Goal: Communication & Community: Ask a question

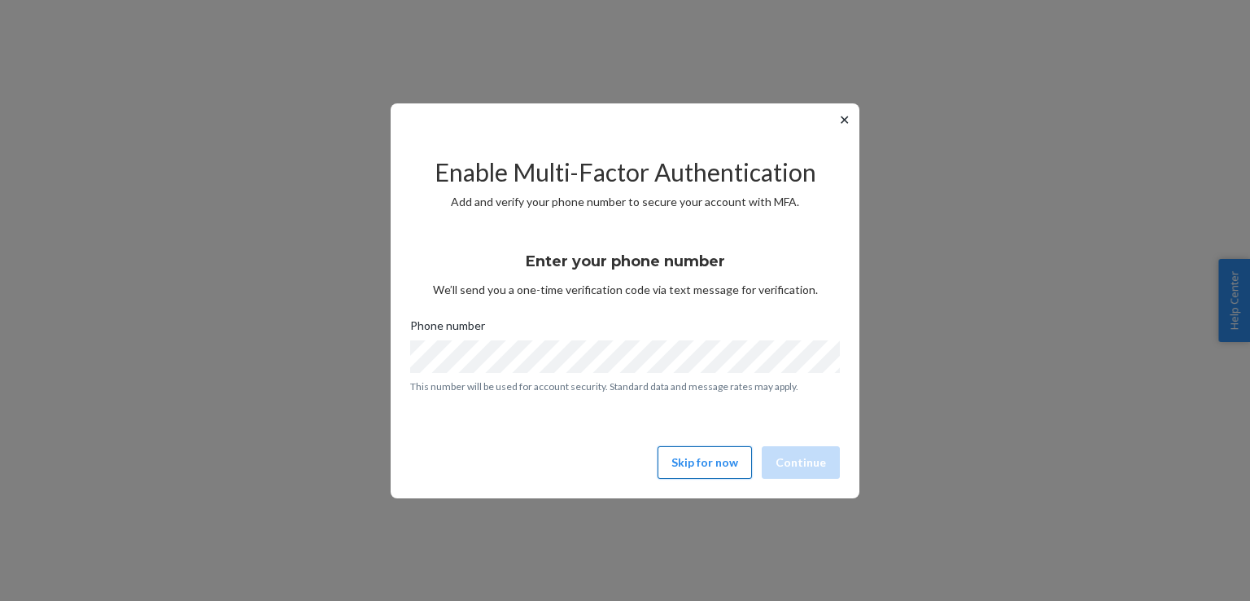
click at [720, 476] on button "Skip for now" at bounding box center [705, 462] width 94 height 33
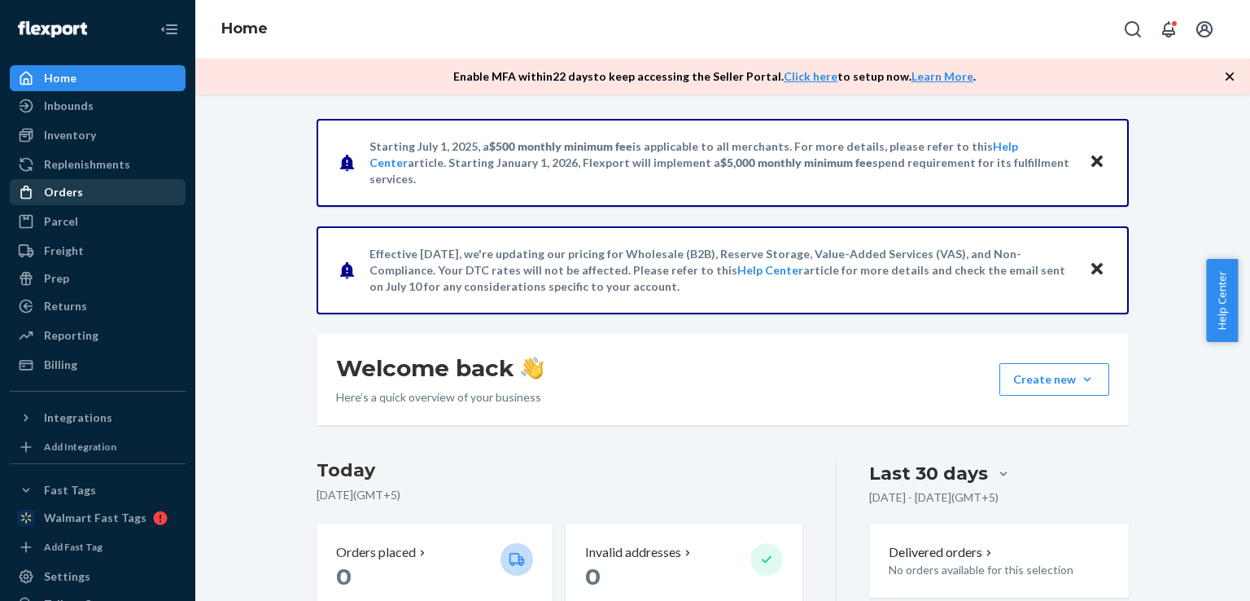
click at [63, 186] on div "Orders" at bounding box center [63, 192] width 39 height 16
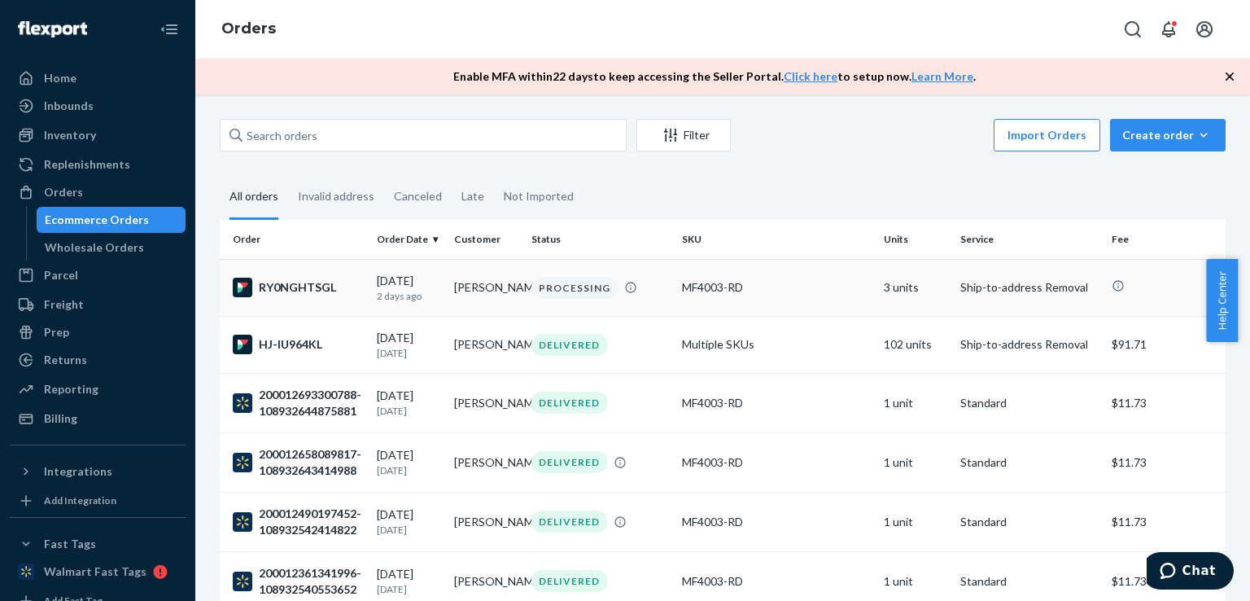
click at [448, 296] on td "[PERSON_NAME]" at bounding box center [486, 287] width 77 height 57
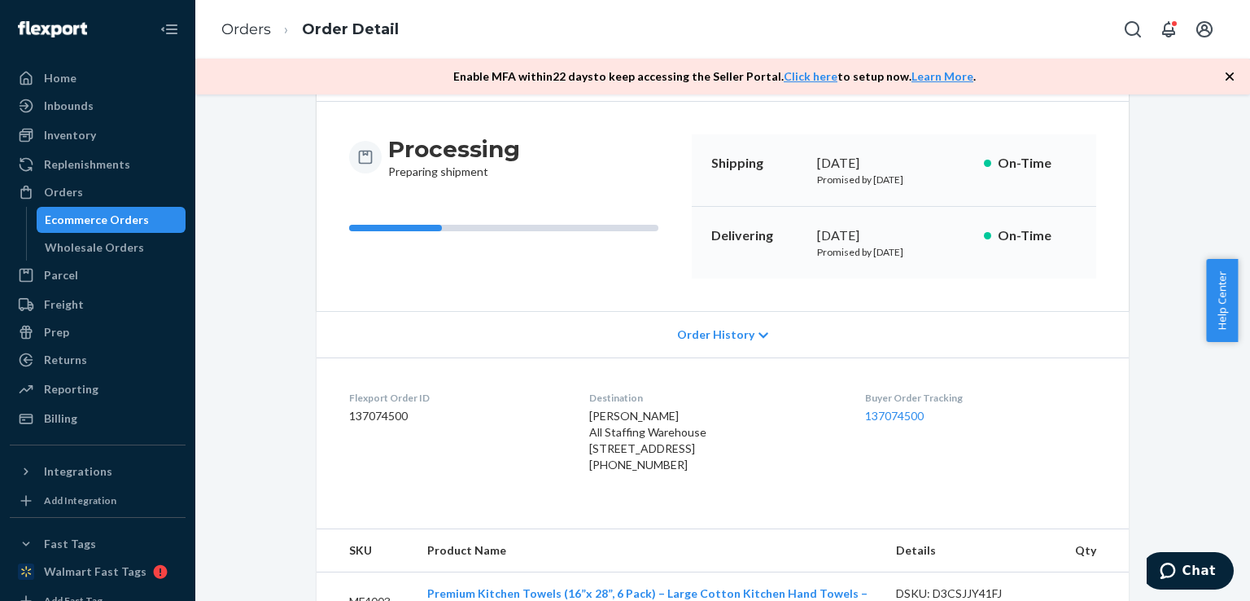
scroll to position [208, 0]
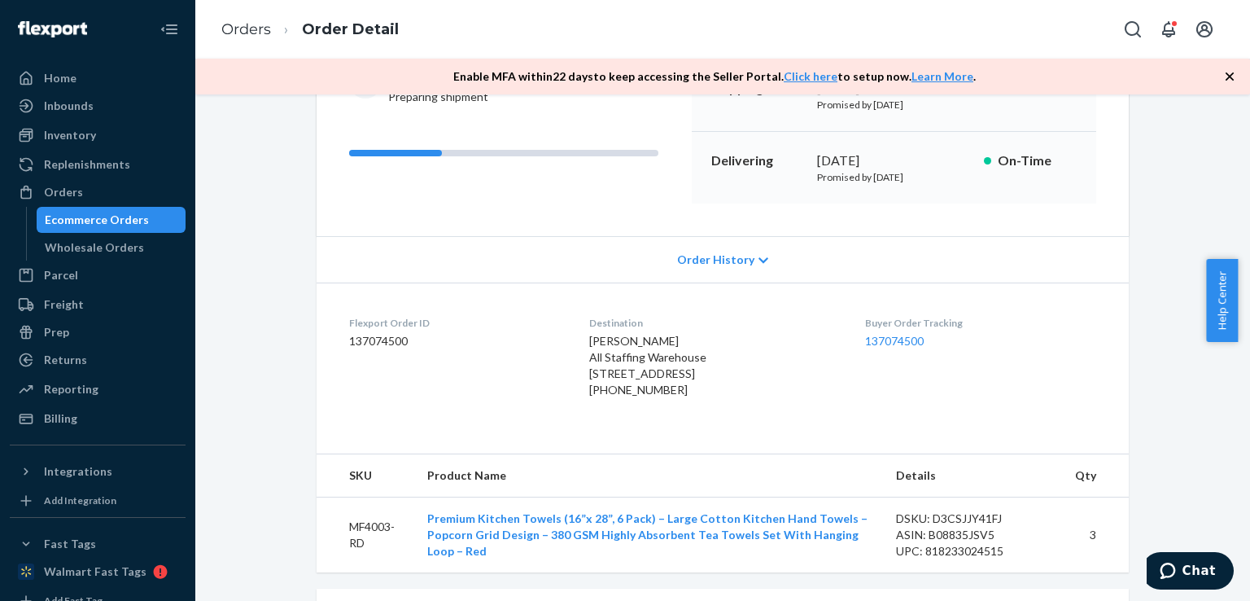
click at [733, 256] on span "Order History" at bounding box center [715, 260] width 77 height 16
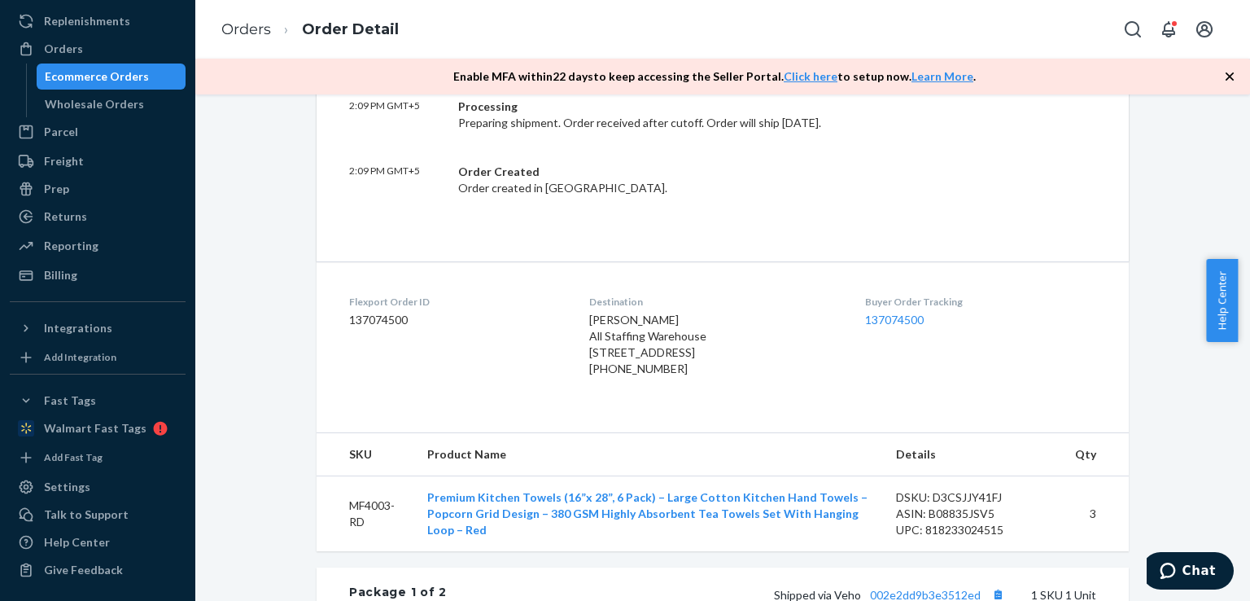
scroll to position [458, 0]
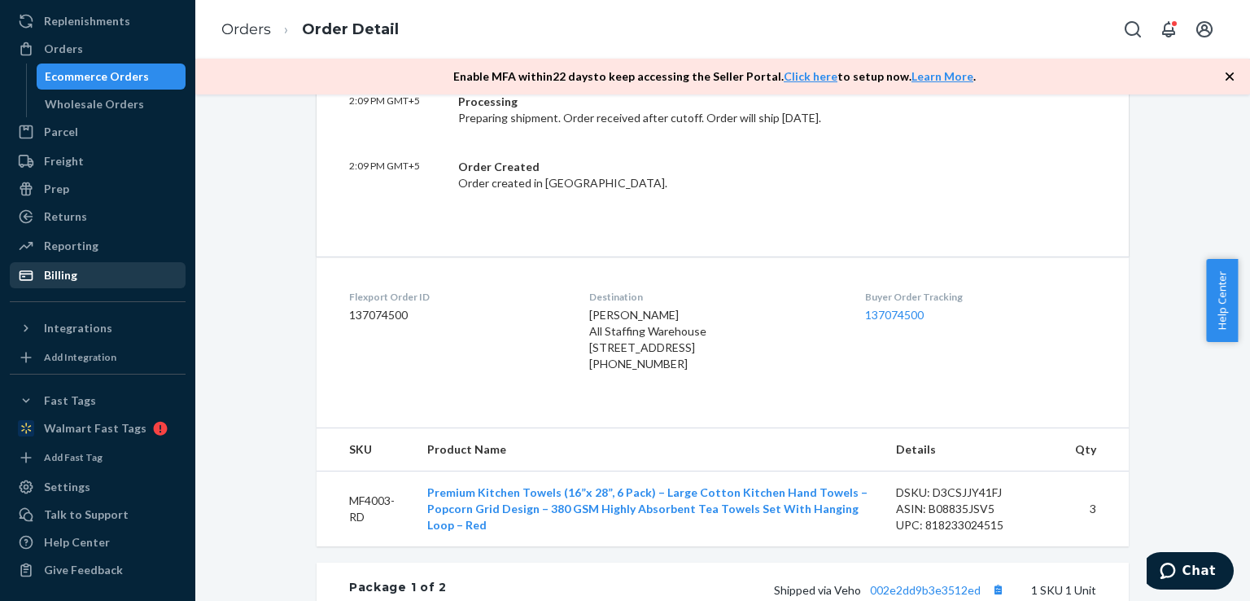
click at [69, 270] on div "Billing" at bounding box center [60, 275] width 33 height 16
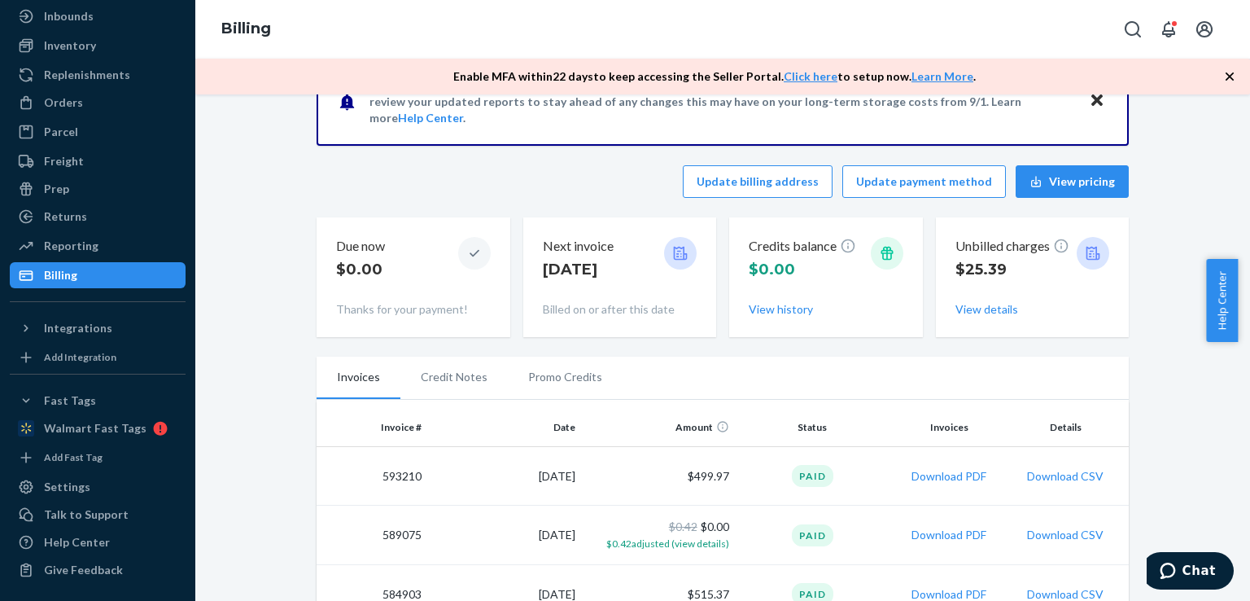
scroll to position [140, 0]
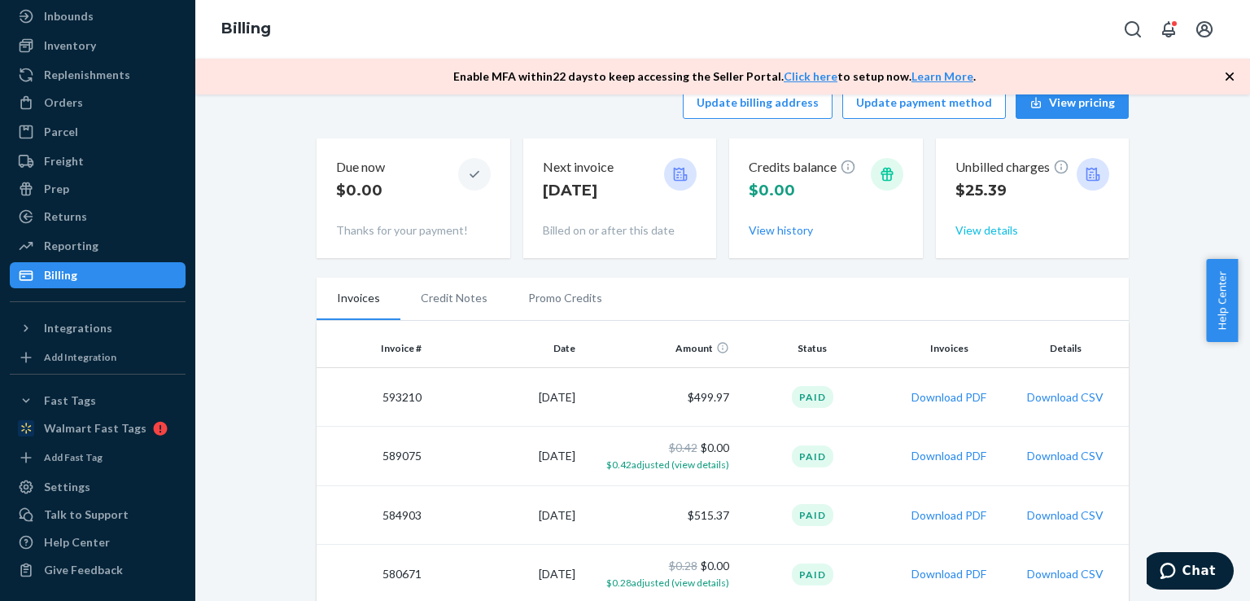
click at [988, 225] on button "View details" at bounding box center [987, 230] width 63 height 16
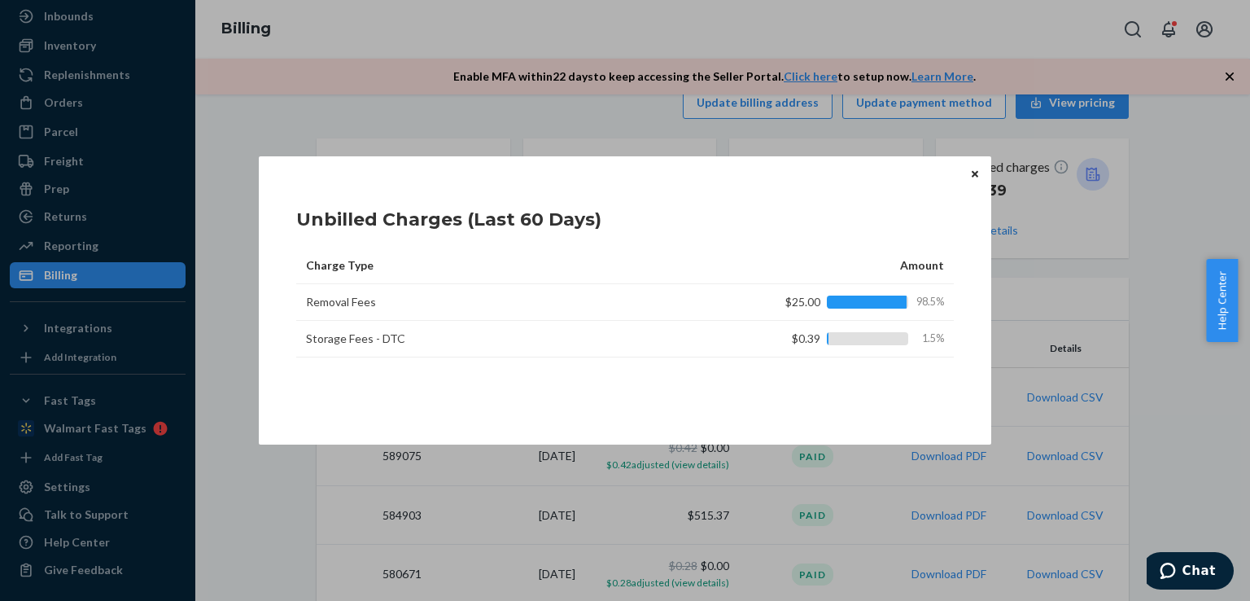
click at [975, 172] on icon "Close" at bounding box center [975, 174] width 7 height 10
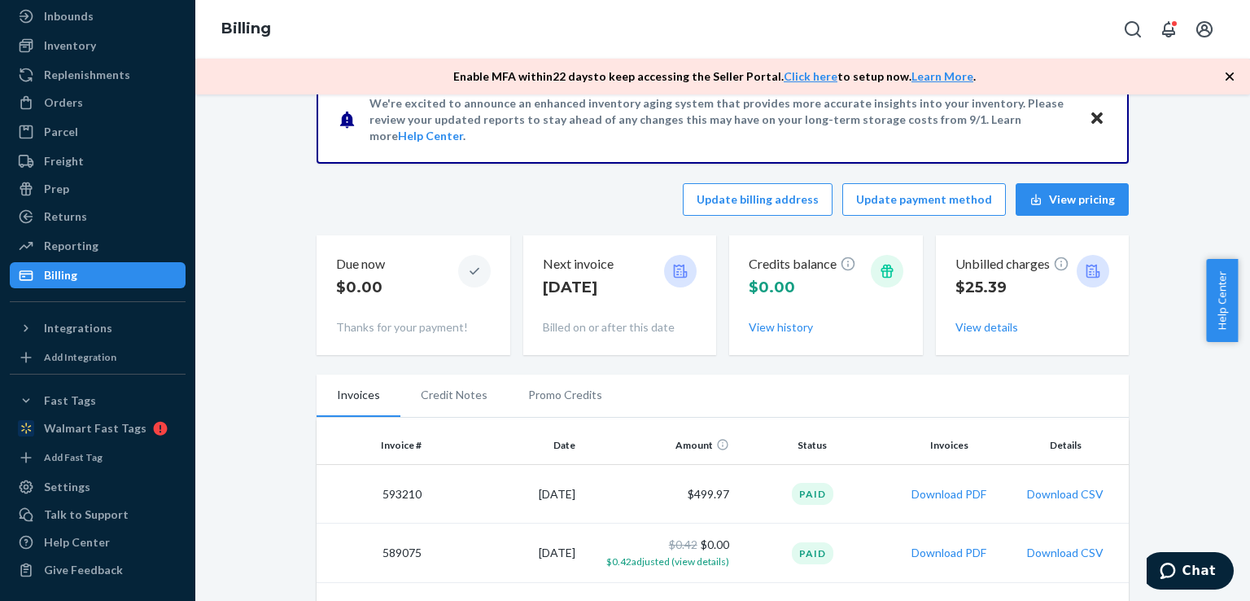
scroll to position [68, 0]
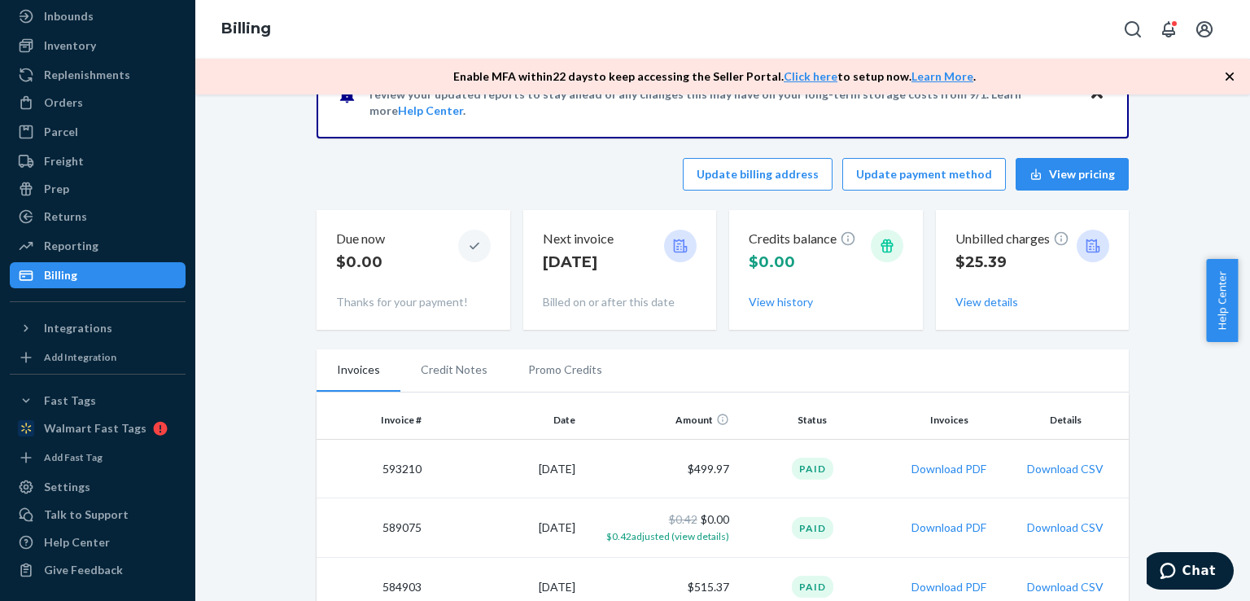
click at [1183, 568] on span "Chat" at bounding box center [1171, 570] width 23 height 16
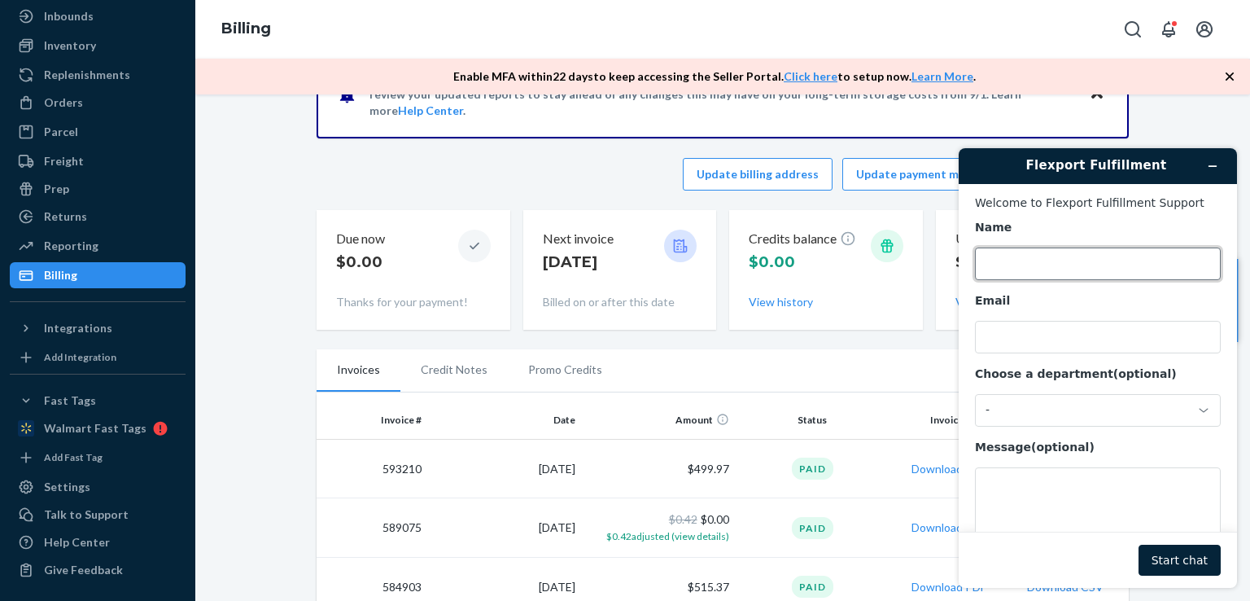
click at [1006, 259] on input "Name" at bounding box center [1098, 263] width 246 height 33
type input "M"
type input "[PERSON_NAME]"
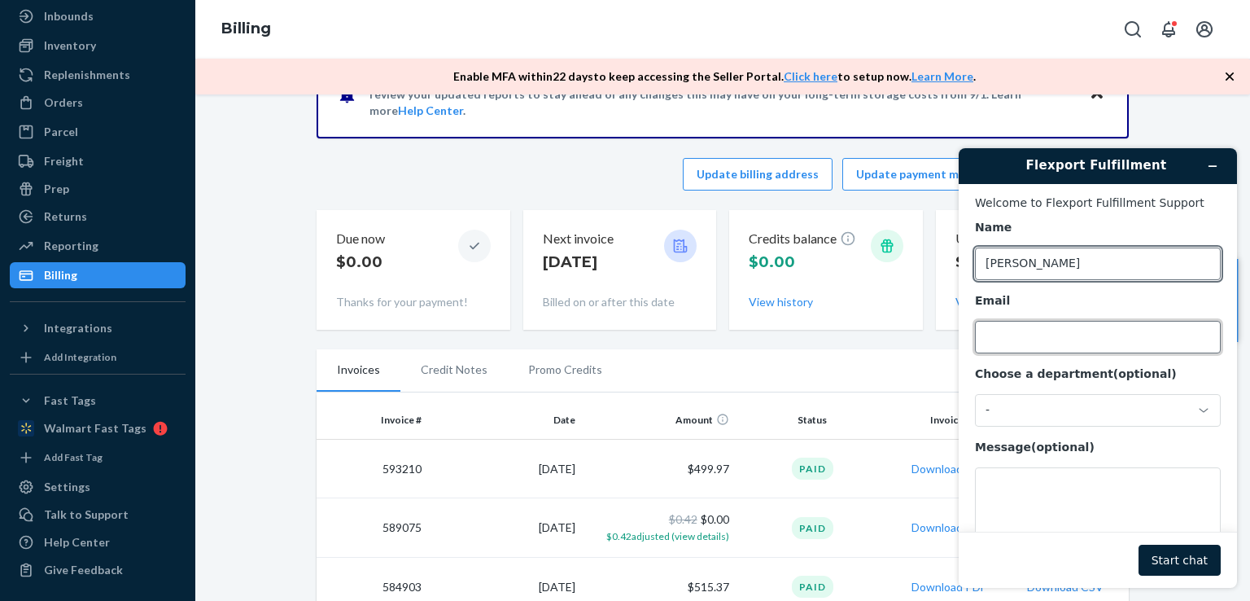
click at [991, 344] on input "Email" at bounding box center [1098, 337] width 246 height 33
click at [1081, 270] on input "[PERSON_NAME]" at bounding box center [1098, 263] width 246 height 33
click at [999, 351] on input "Email" at bounding box center [1098, 337] width 246 height 33
type input "[PERSON_NAME][EMAIL_ADDRESS][DOMAIN_NAME]"
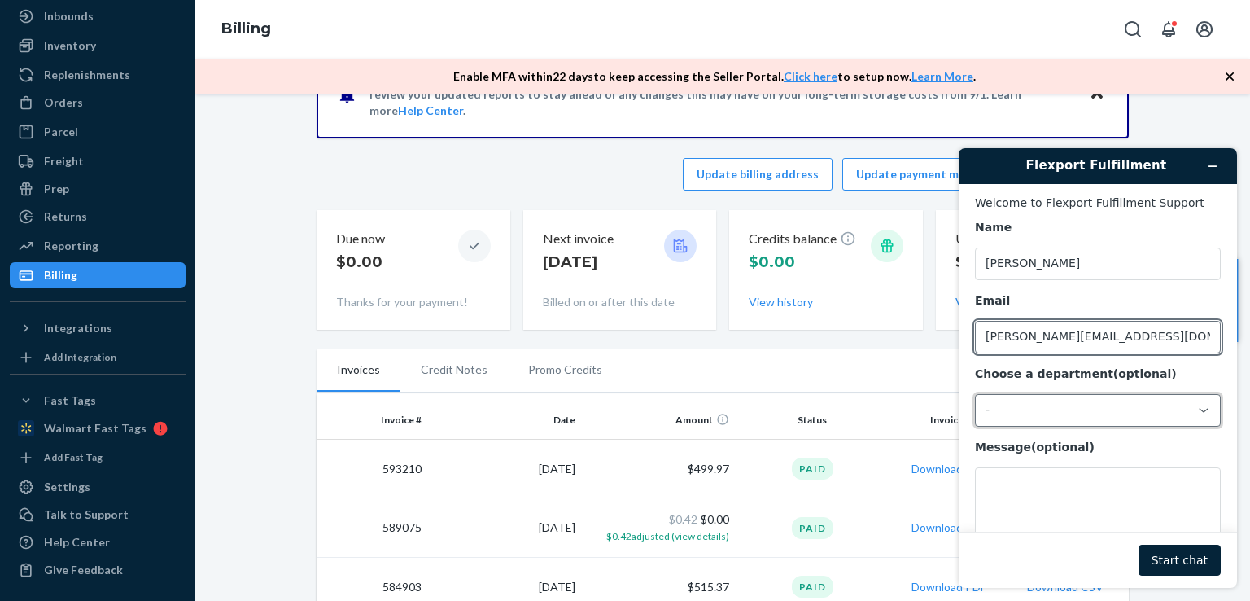
click at [1062, 417] on div "-" at bounding box center [1088, 410] width 205 height 15
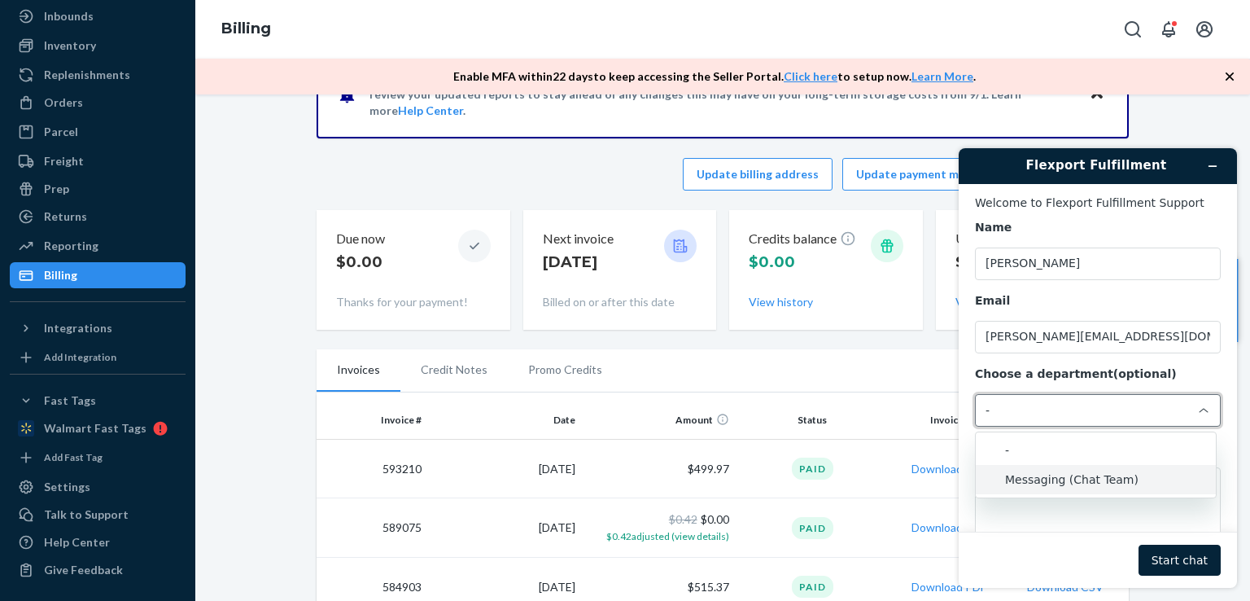
click at [1048, 475] on li "Messaging (Chat Team)" at bounding box center [1096, 479] width 240 height 29
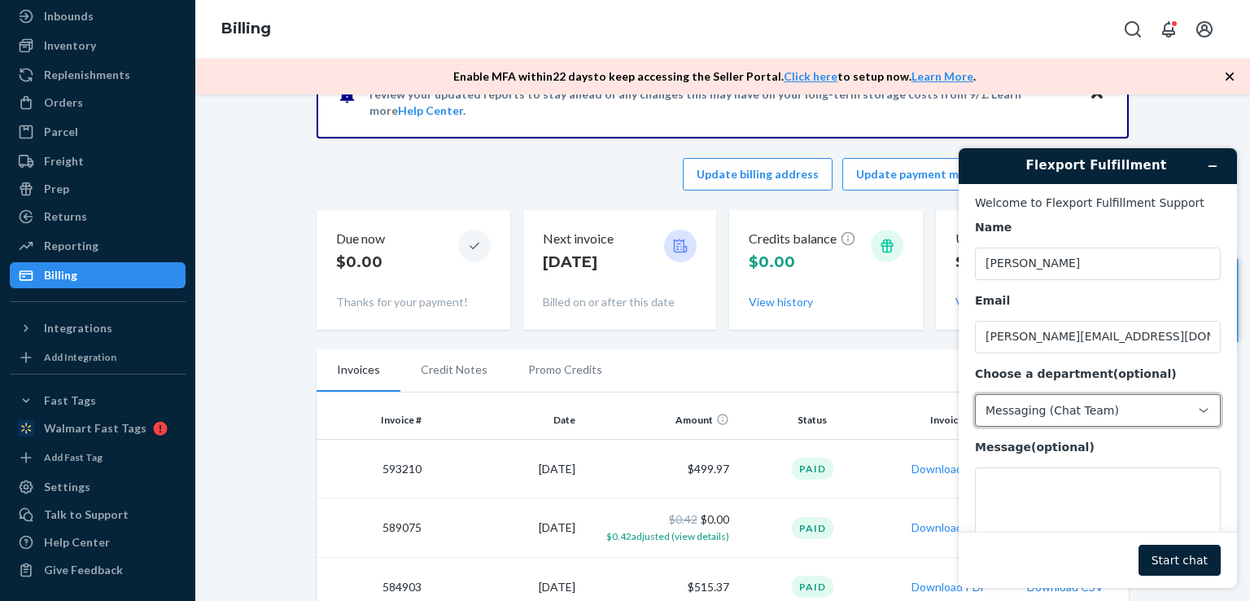
scroll to position [52, 0]
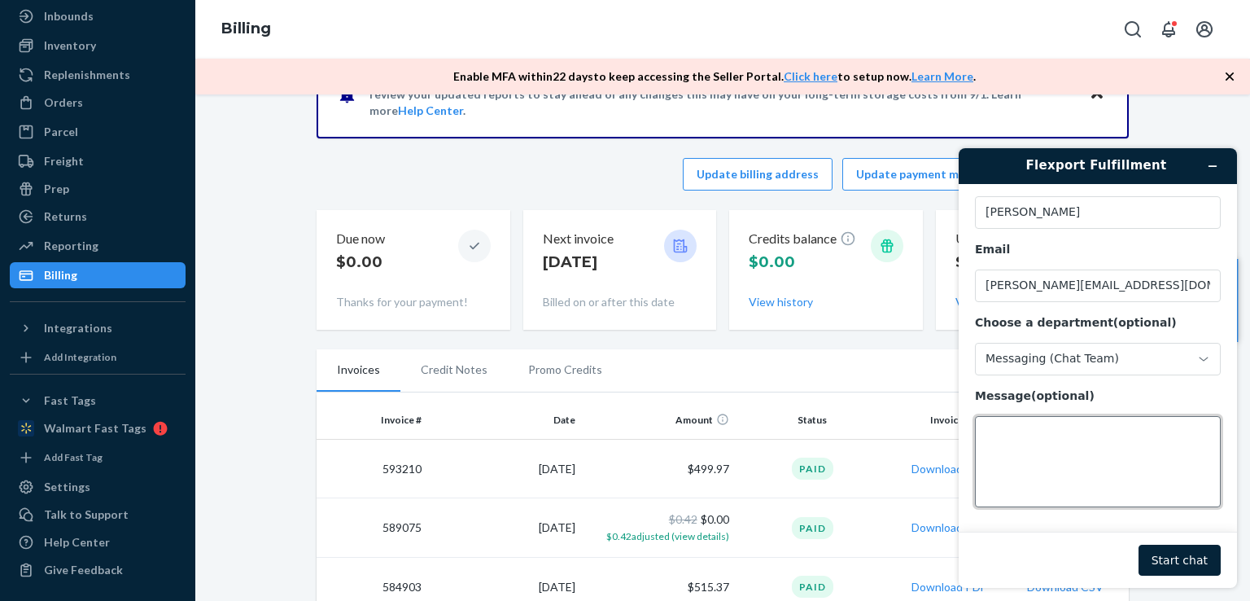
click at [991, 441] on textarea "Message (optional)" at bounding box center [1098, 461] width 246 height 91
paste textarea "819807"
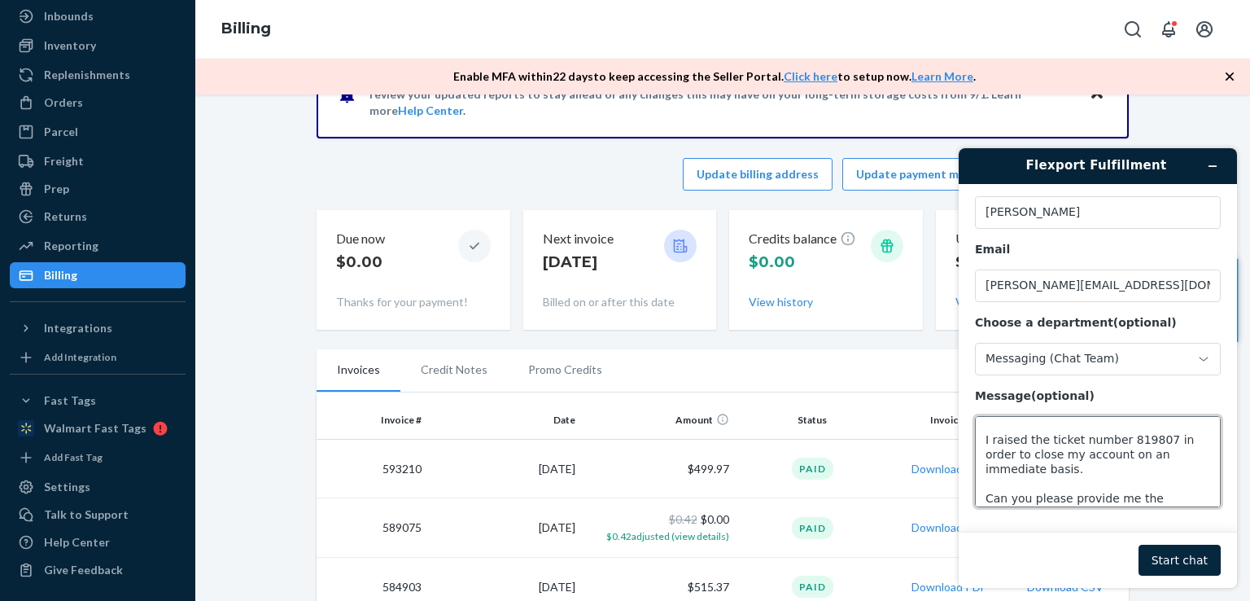
type textarea "Hello I raised the ticket number 819807 in order to close my account on an imme…"
click at [1183, 571] on button "Start chat" at bounding box center [1180, 560] width 82 height 31
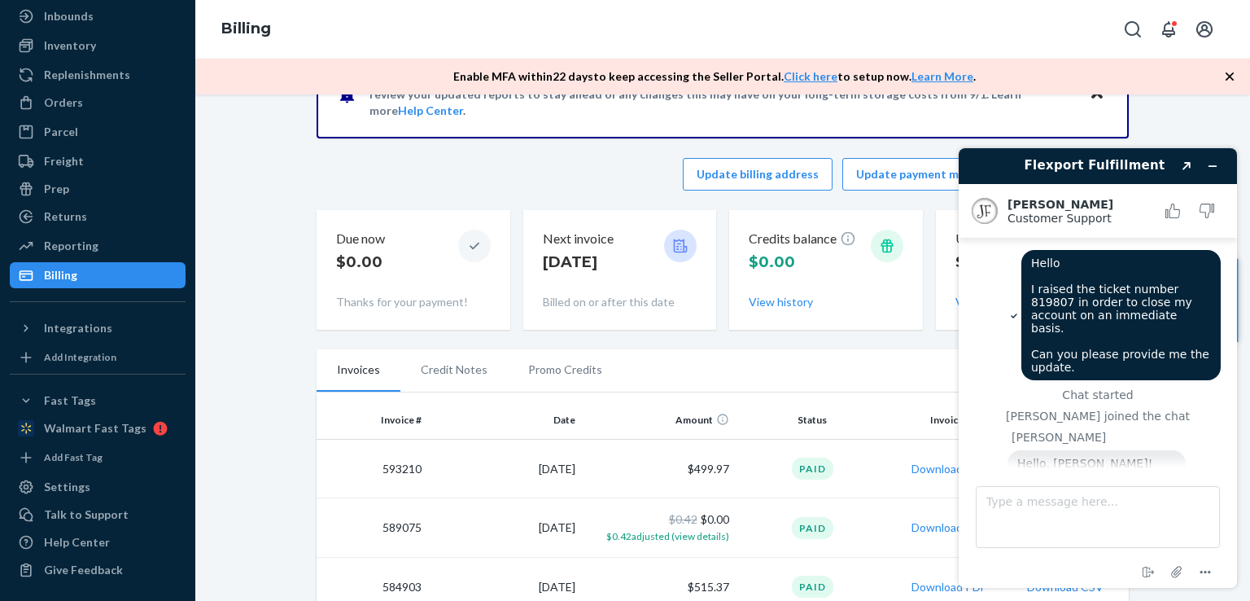
scroll to position [49, 0]
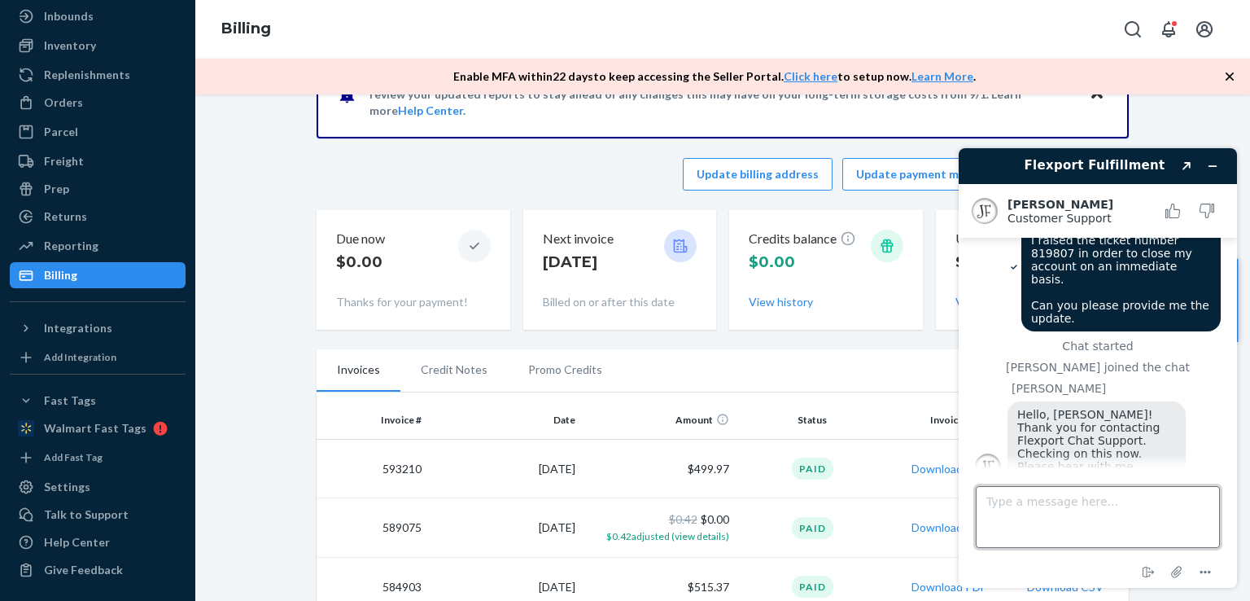
click at [1002, 501] on textarea "Type a message here..." at bounding box center [1098, 517] width 244 height 62
type textarea "Yes, I am waiting."
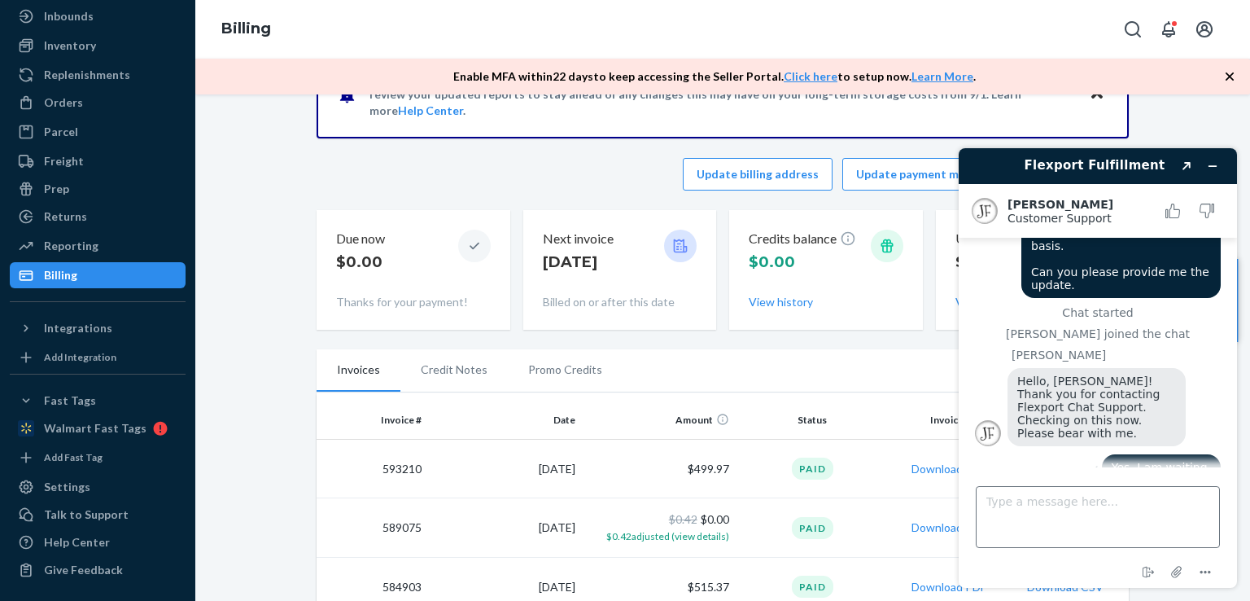
scroll to position [86, 0]
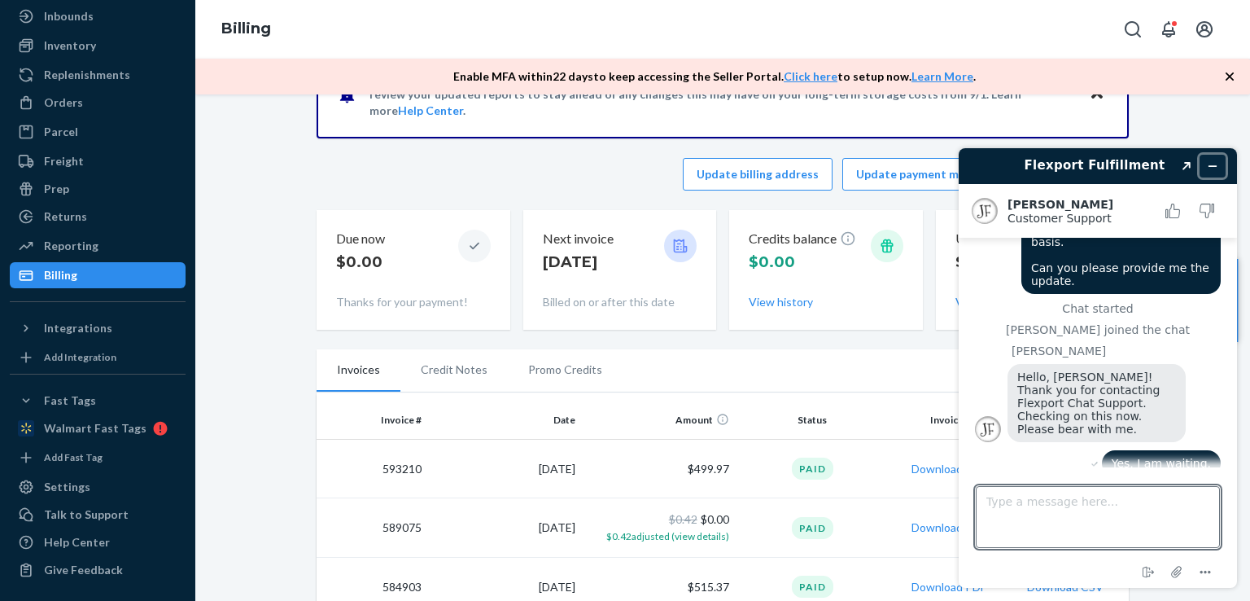
click at [1211, 165] on icon "Minimize widget" at bounding box center [1212, 165] width 11 height 11
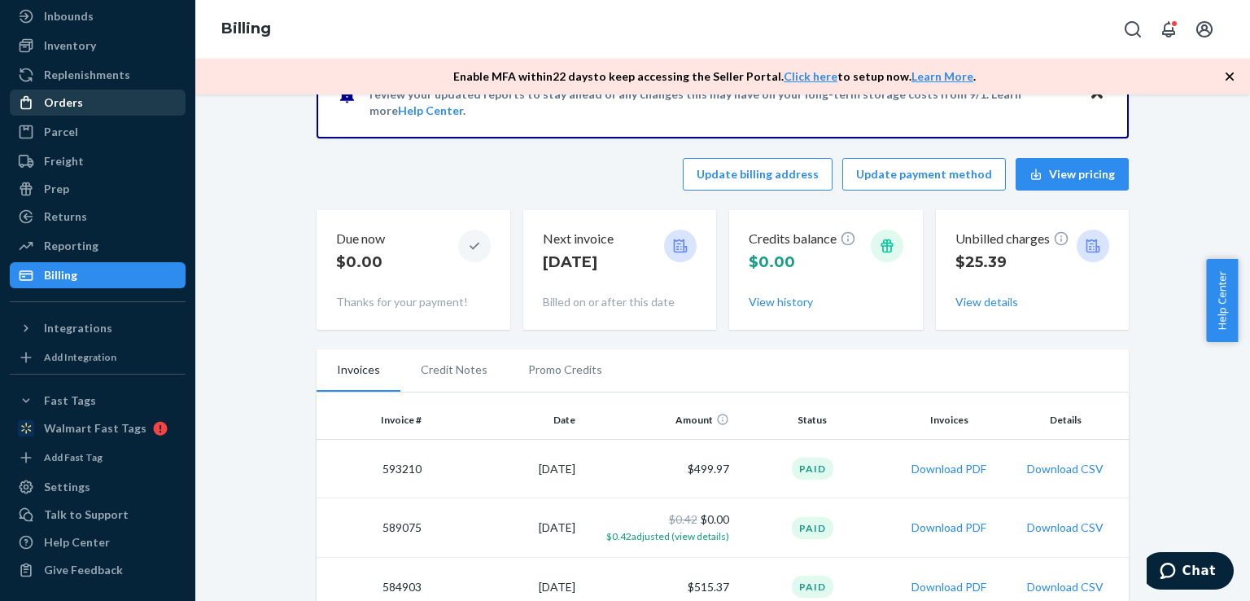
click at [79, 94] on div "Orders" at bounding box center [63, 102] width 39 height 16
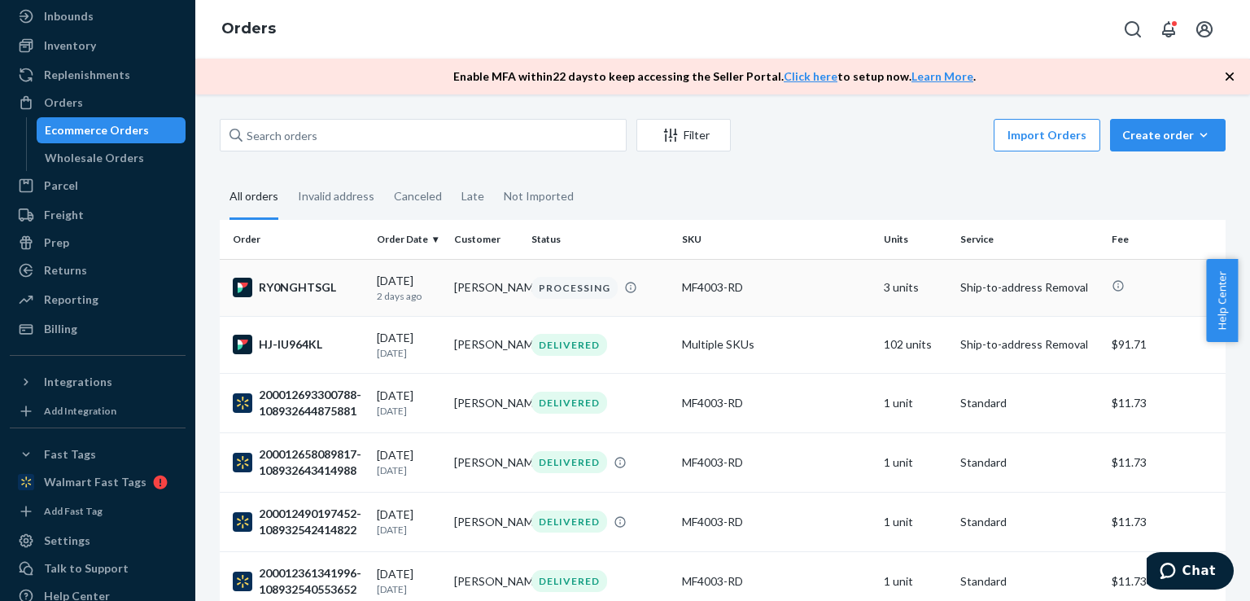
click at [475, 279] on td "[PERSON_NAME]" at bounding box center [486, 287] width 77 height 57
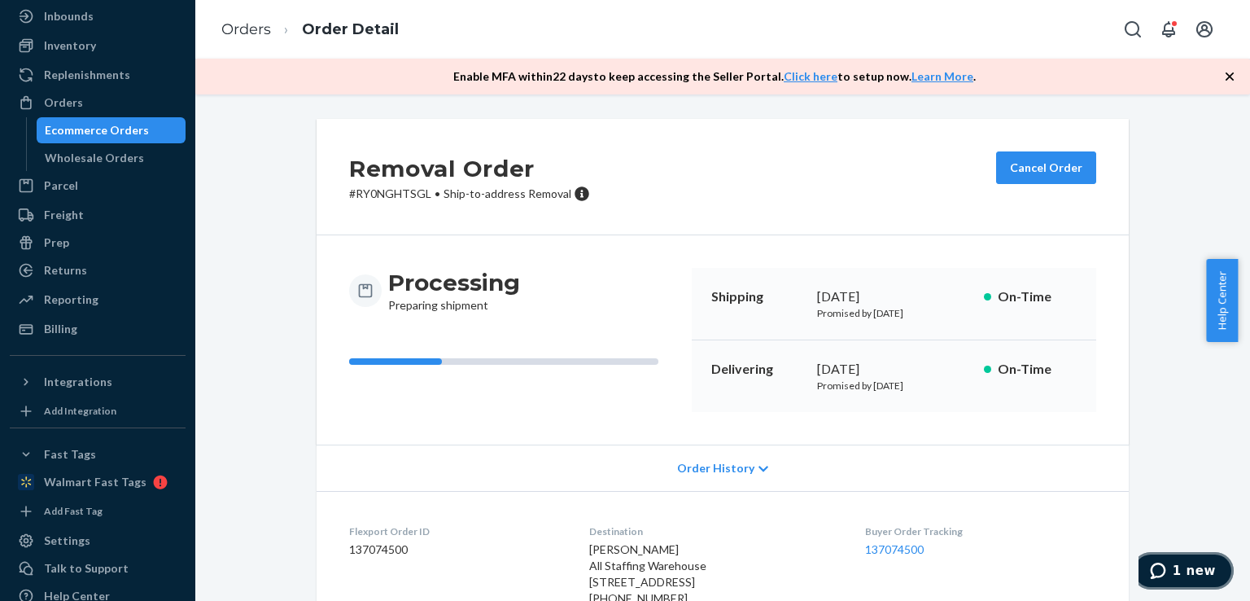
click at [1186, 569] on span "1 new" at bounding box center [1194, 570] width 43 height 15
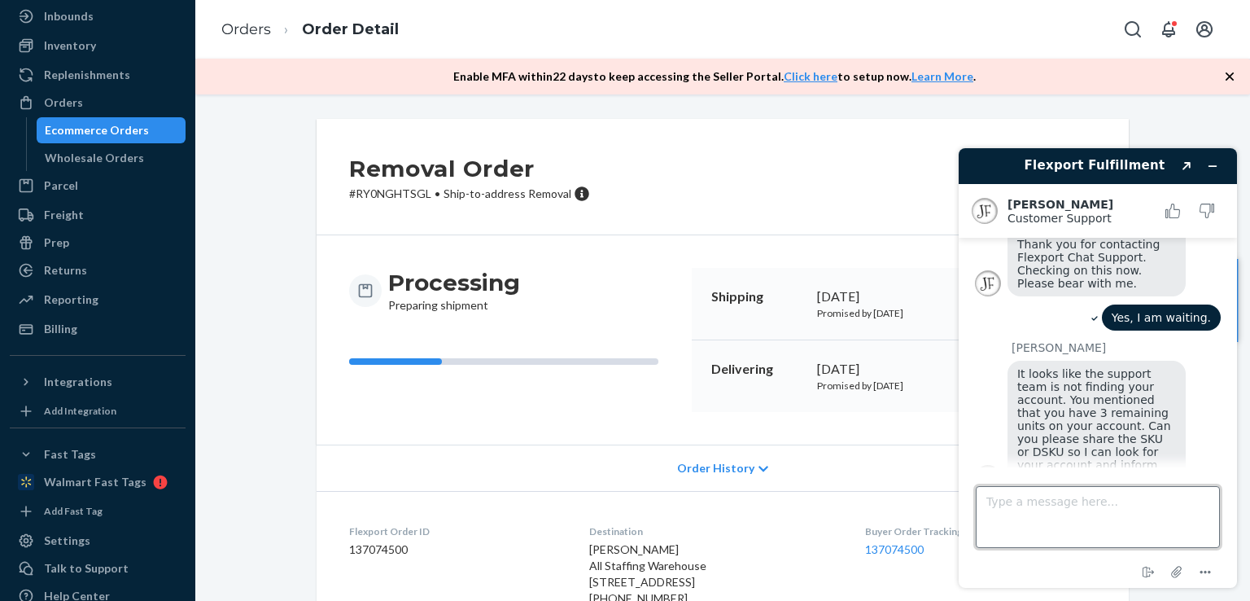
click at [998, 514] on textarea "Type a message here..." at bounding box center [1098, 517] width 244 height 62
drag, startPoint x: 348, startPoint y: 194, endPoint x: 428, endPoint y: 195, distance: 79.8
click at [428, 195] on p "# RY0NGHTSGL • Ship-to-address Removal" at bounding box center [469, 194] width 241 height 16
copy p "RY0NGHTSGL"
click at [995, 507] on textarea "Type a message here..." at bounding box center [1098, 517] width 244 height 62
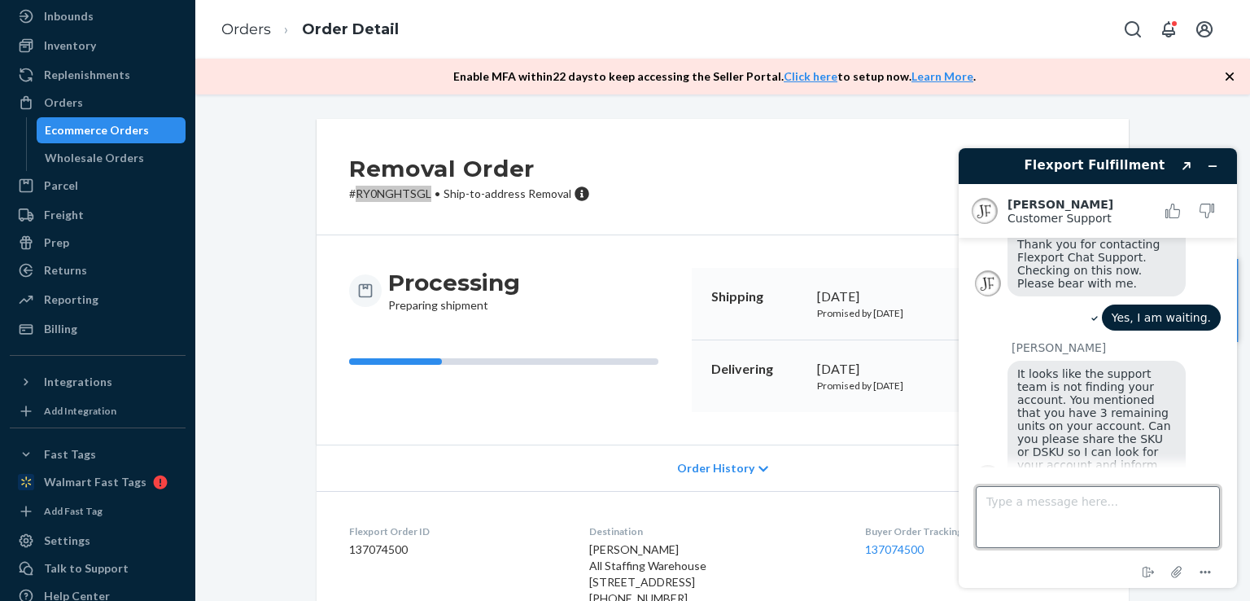
paste textarea "RY0NGHTSGL"
type textarea "RY0NGHTSGL"
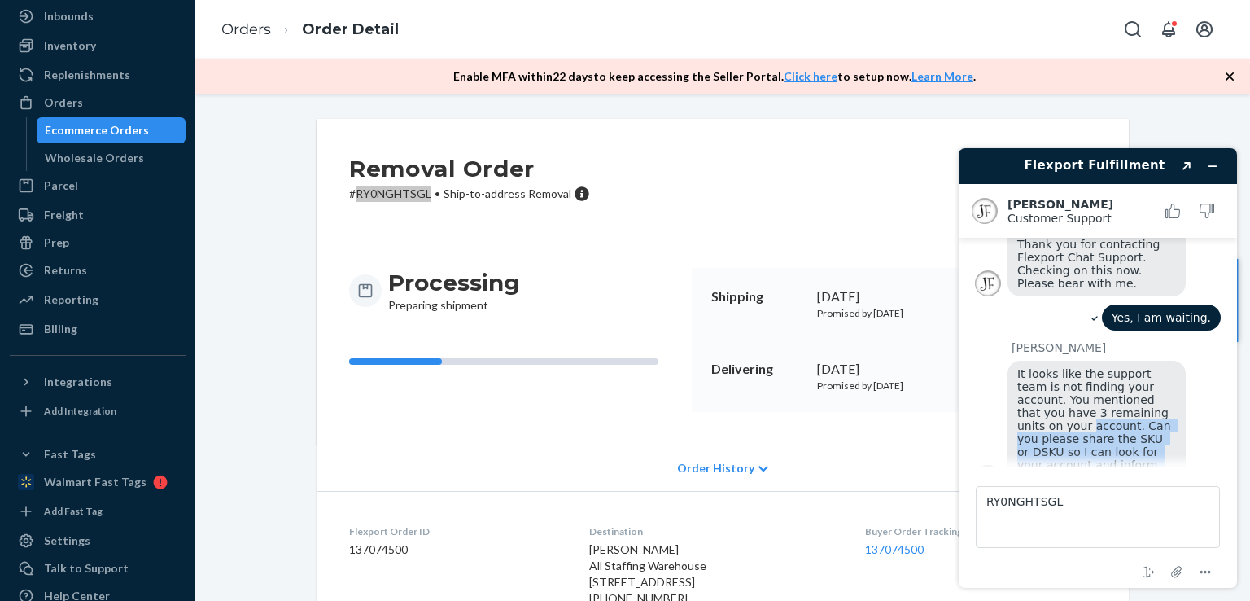
drag, startPoint x: 1233, startPoint y: 389, endPoint x: 1232, endPoint y: 461, distance: 72.4
click at [1232, 461] on main "Hello I raised the ticket number 819807 in order to close my account on an imme…" at bounding box center [1100, 353] width 266 height 230
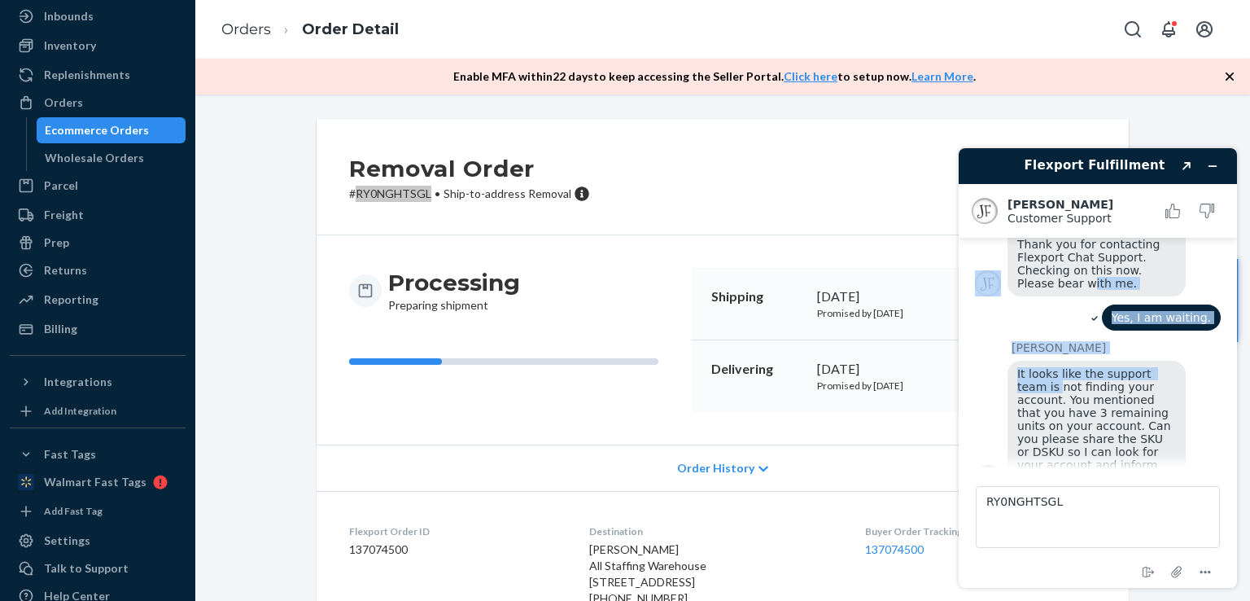
drag, startPoint x: 1245, startPoint y: 256, endPoint x: 1249, endPoint y: 360, distance: 103.4
click at [1249, 360] on div "Flexport Fulfillment Created with Sketch. [PERSON_NAME] Customer Support Custom…" at bounding box center [1098, 368] width 304 height 466
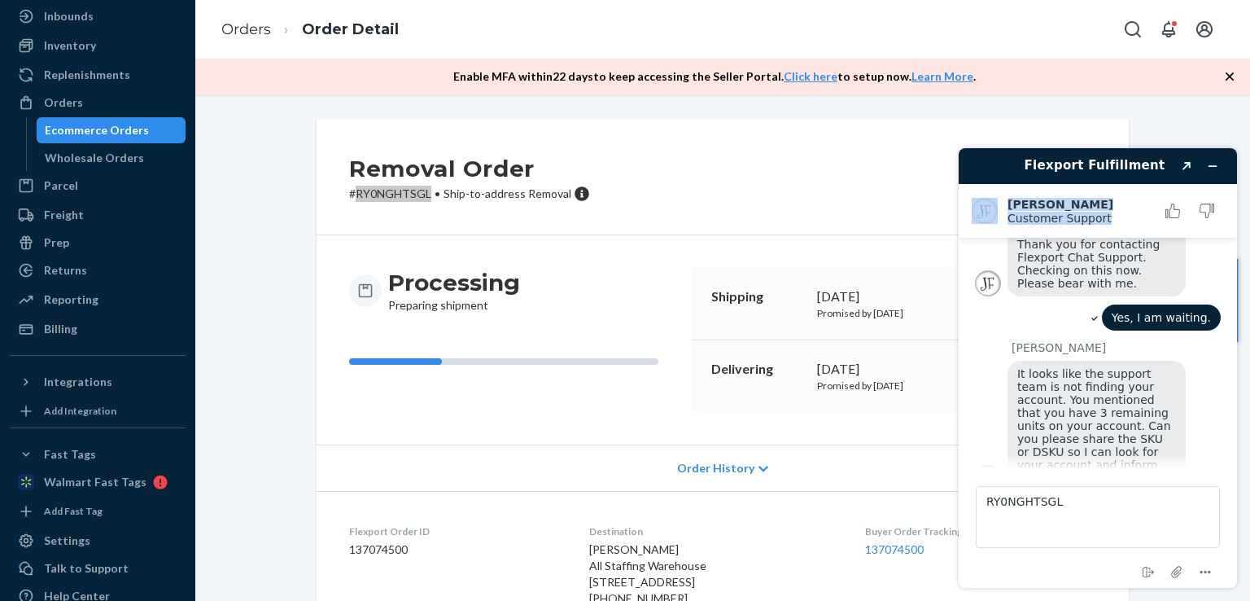
drag, startPoint x: 1243, startPoint y: 181, endPoint x: 1247, endPoint y: 234, distance: 53.1
click at [1247, 234] on div "Flexport Fulfillment Created with Sketch. [PERSON_NAME] Customer Support Custom…" at bounding box center [1098, 368] width 304 height 466
click at [1218, 168] on icon "Minimize widget" at bounding box center [1212, 165] width 11 height 11
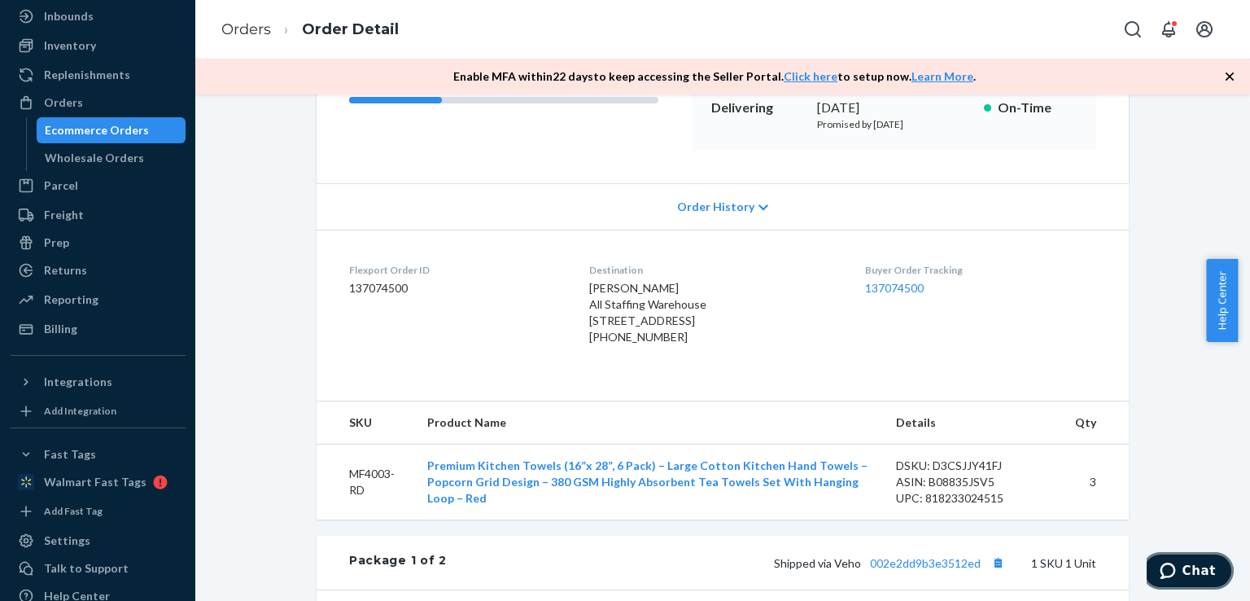
scroll to position [121, 0]
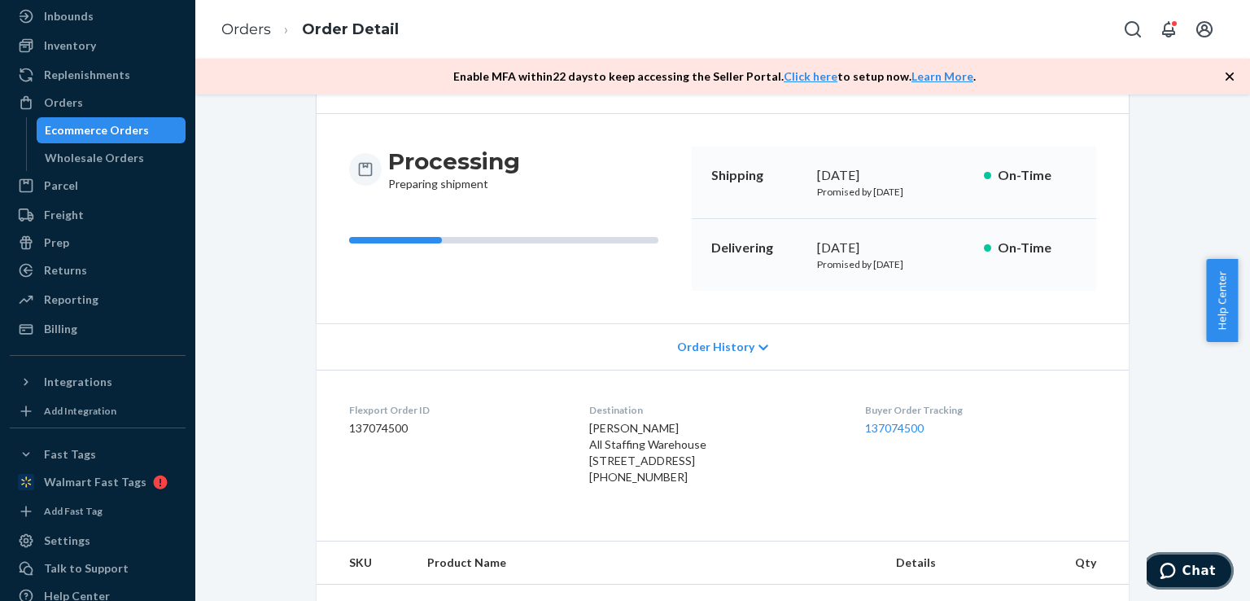
click at [1194, 562] on button "Chat" at bounding box center [1188, 570] width 92 height 37
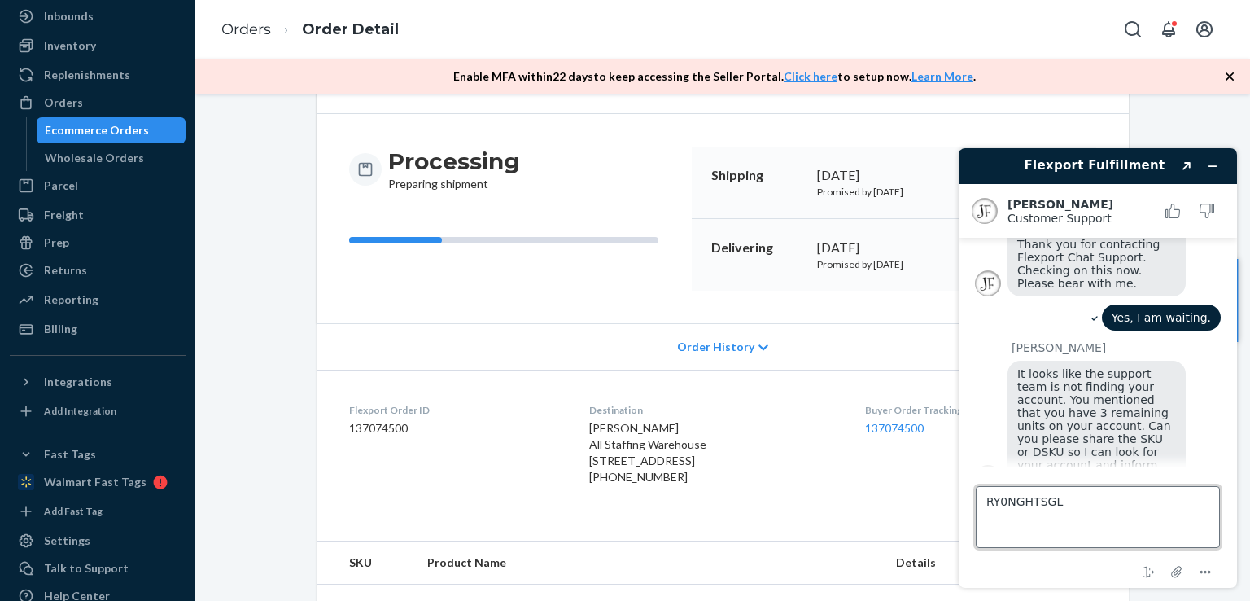
click at [1061, 501] on textarea "RY0NGHTSGL" at bounding box center [1098, 517] width 244 height 62
type textarea "Order Removal id: RY0NGHTSGL"
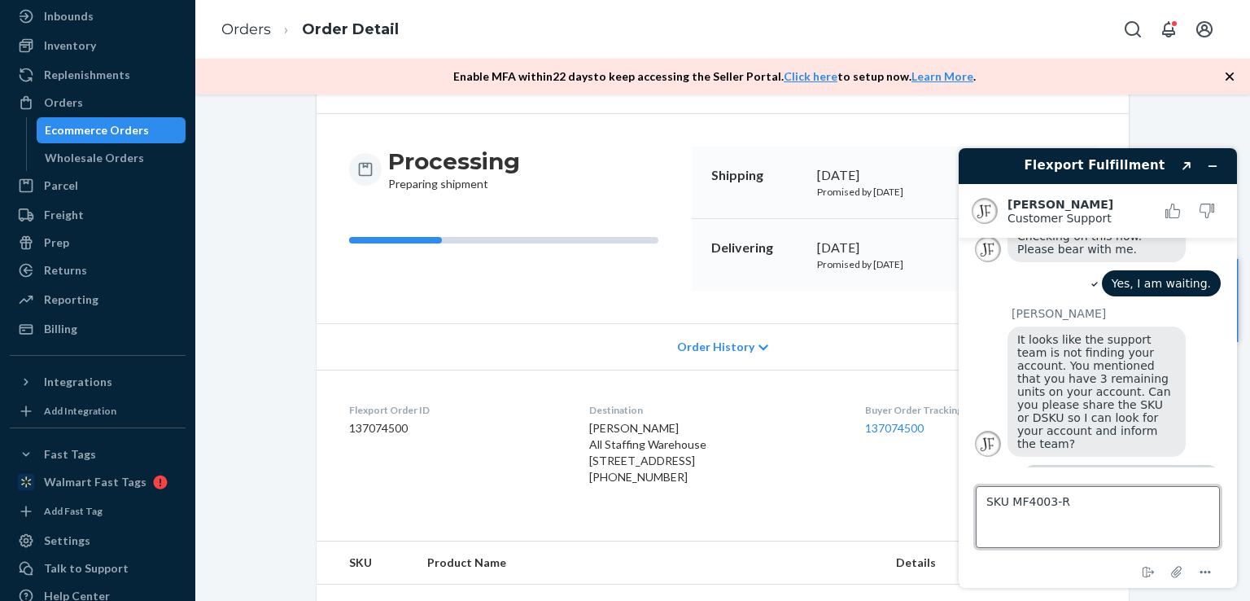
type textarea "SKU MF4003-RD"
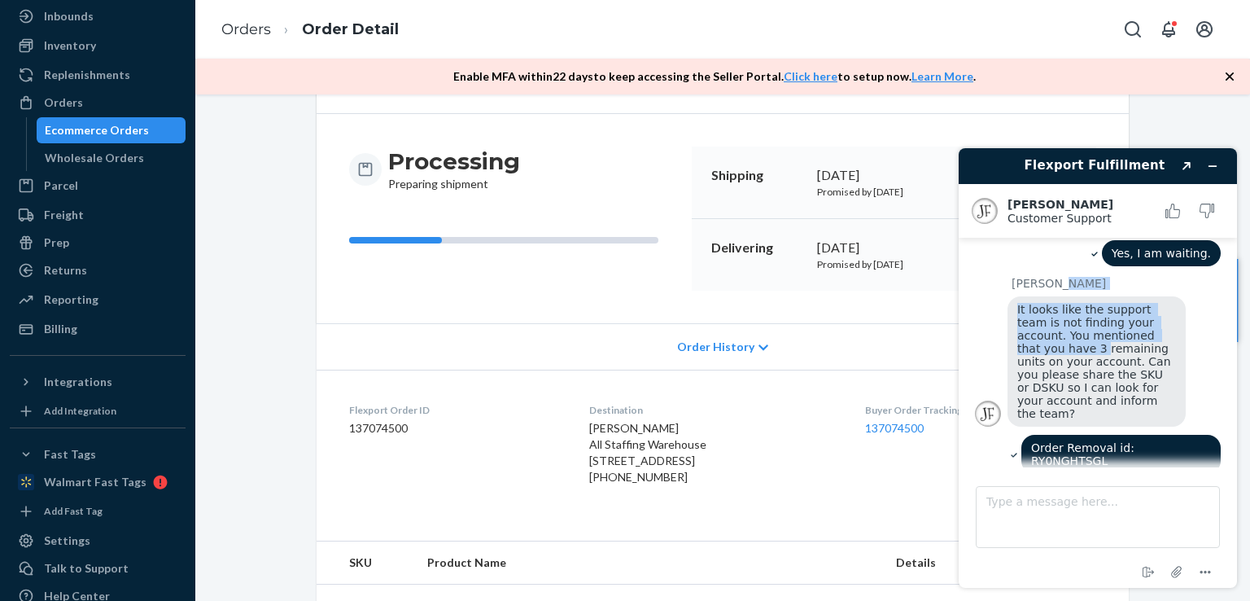
drag, startPoint x: 1245, startPoint y: 268, endPoint x: 1245, endPoint y: 322, distance: 54.5
click at [1245, 322] on div "Flexport Fulfillment Created with Sketch. [PERSON_NAME] Customer Support Custom…" at bounding box center [1098, 368] width 304 height 466
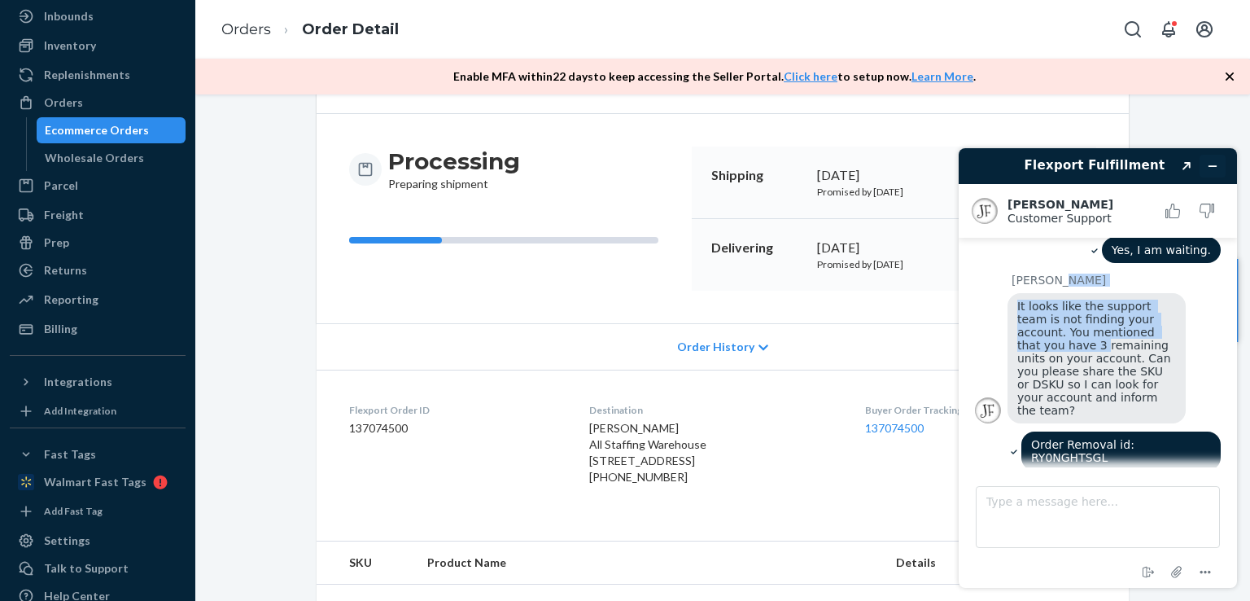
scroll to position [355, 0]
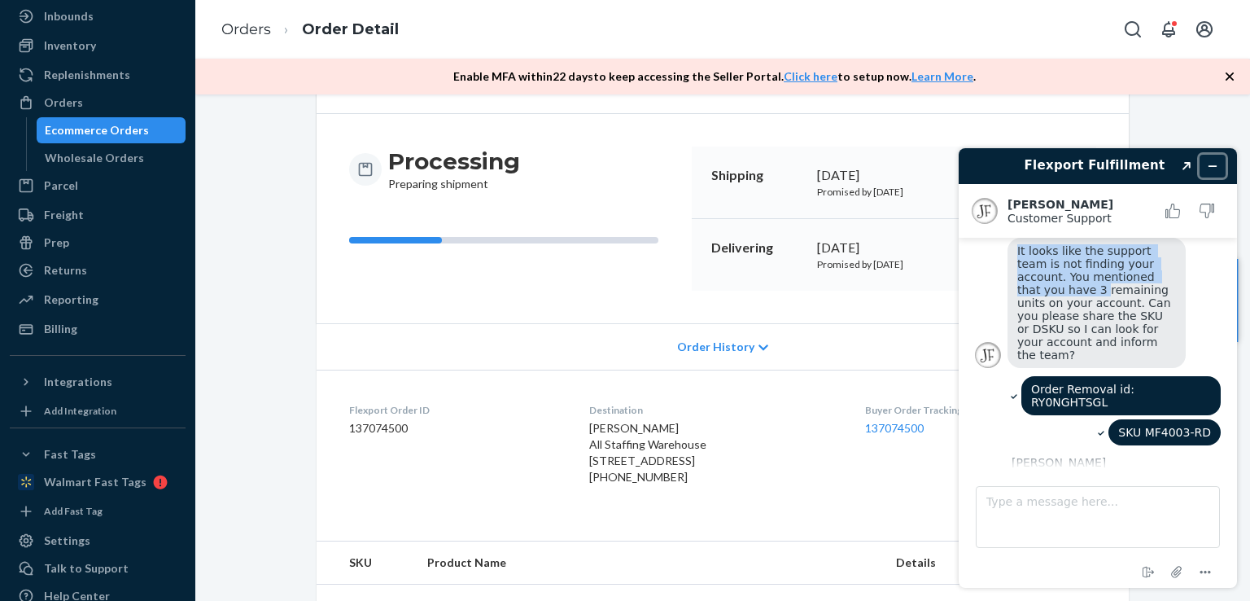
click at [1211, 167] on icon "Minimize widget" at bounding box center [1212, 165] width 11 height 11
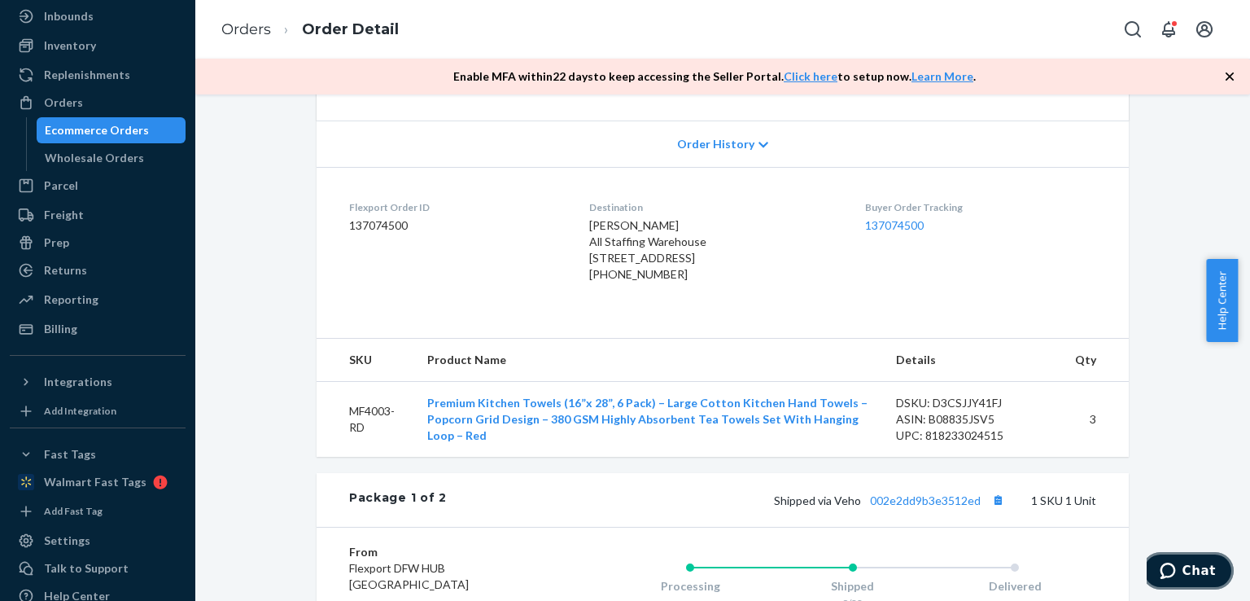
scroll to position [321, 0]
drag, startPoint x: 1244, startPoint y: 291, endPoint x: 1244, endPoint y: 384, distance: 92.8
click at [1244, 384] on body "Home Inbounds Shipping Plans Problems Inventory Products Replenishments Orders …" at bounding box center [625, 300] width 1250 height 601
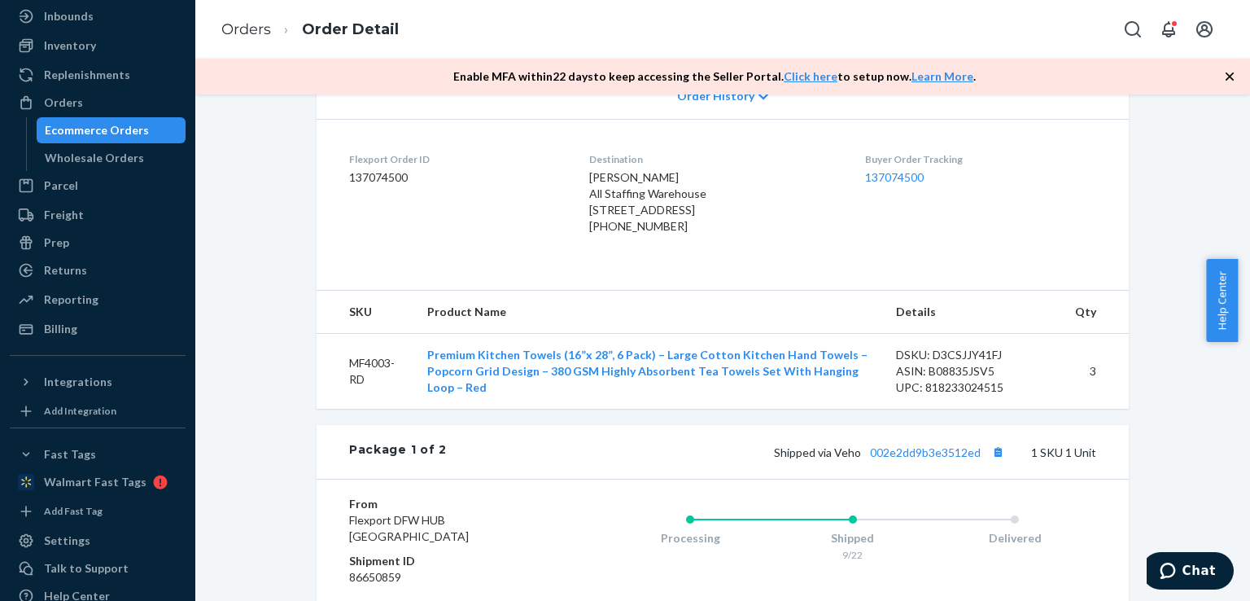
scroll to position [301, 0]
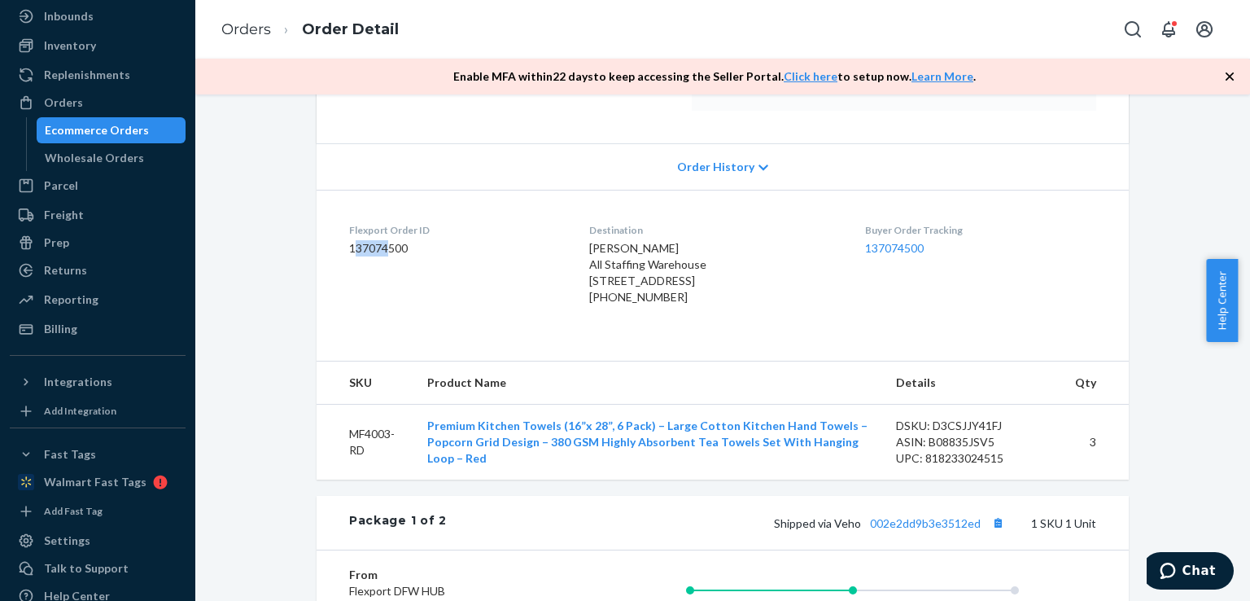
drag, startPoint x: 348, startPoint y: 247, endPoint x: 381, endPoint y: 247, distance: 32.6
click at [381, 247] on dd "137074500" at bounding box center [456, 248] width 214 height 16
drag, startPoint x: 343, startPoint y: 247, endPoint x: 402, endPoint y: 247, distance: 58.6
click at [402, 247] on dd "137074500" at bounding box center [456, 248] width 214 height 16
copy dd "137074500"
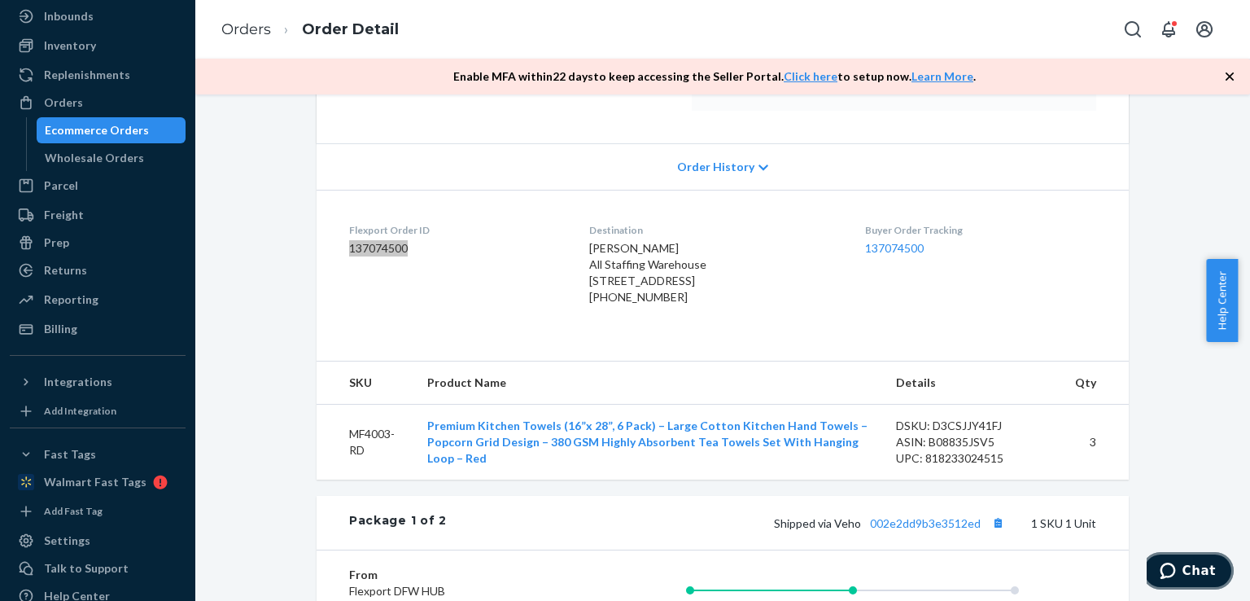
click at [1188, 563] on span "Chat" at bounding box center [1199, 570] width 33 height 15
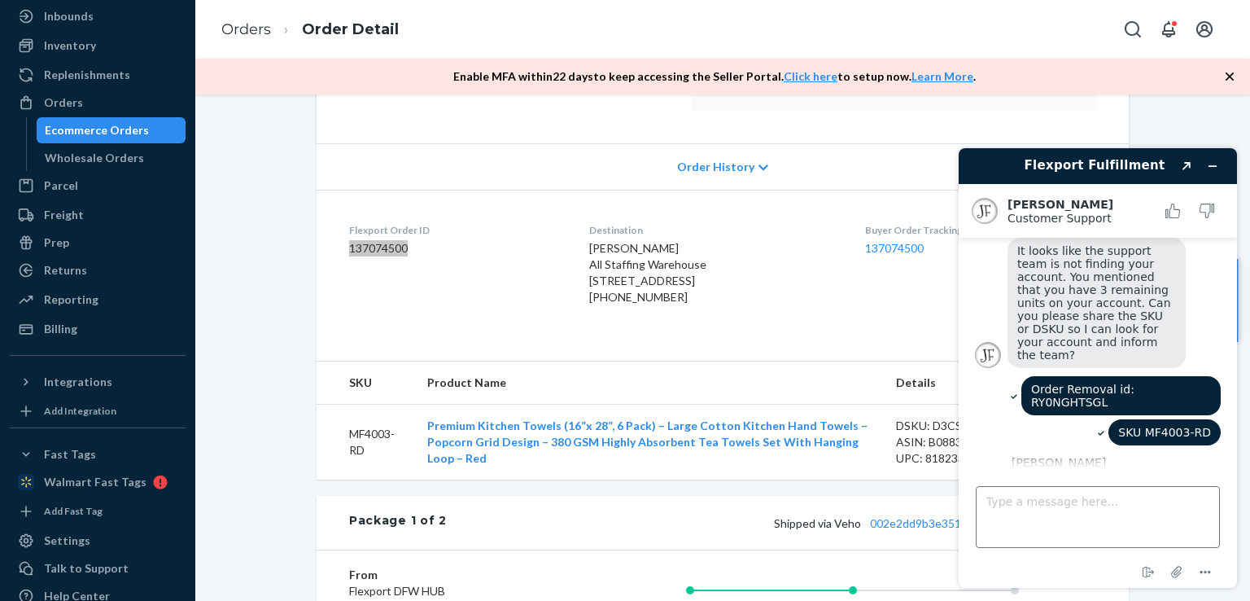
click at [1018, 508] on textarea "Type a message here..." at bounding box center [1098, 517] width 244 height 62
type textarea "Flexport order id: 137074500"
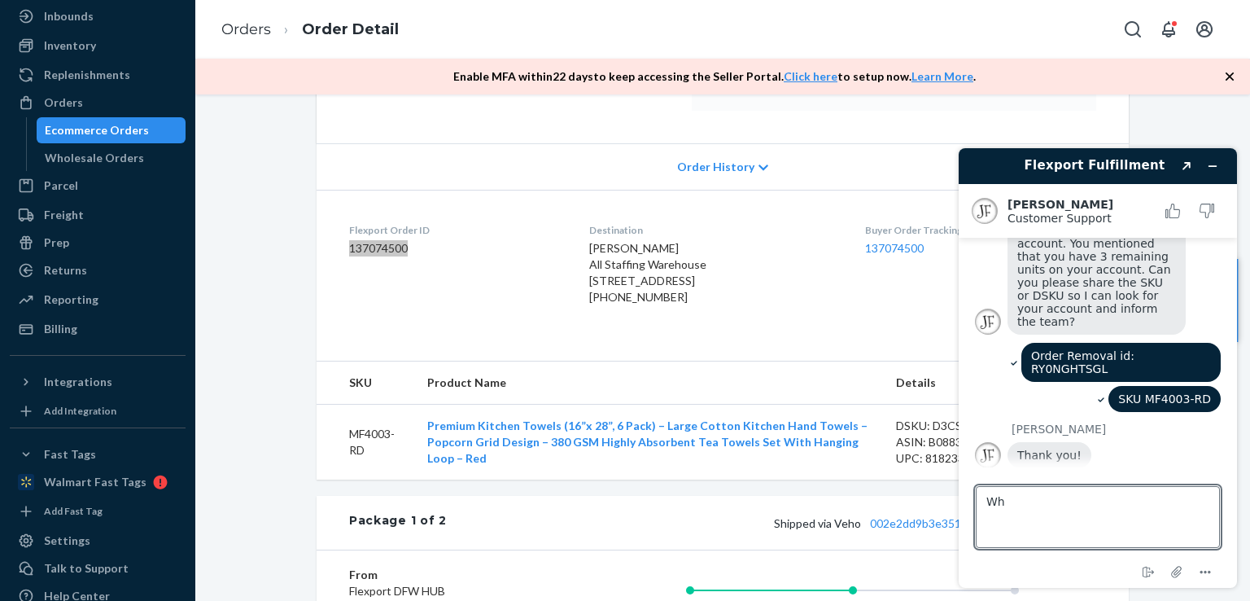
type textarea "W"
type textarea "I am waiting for your response"
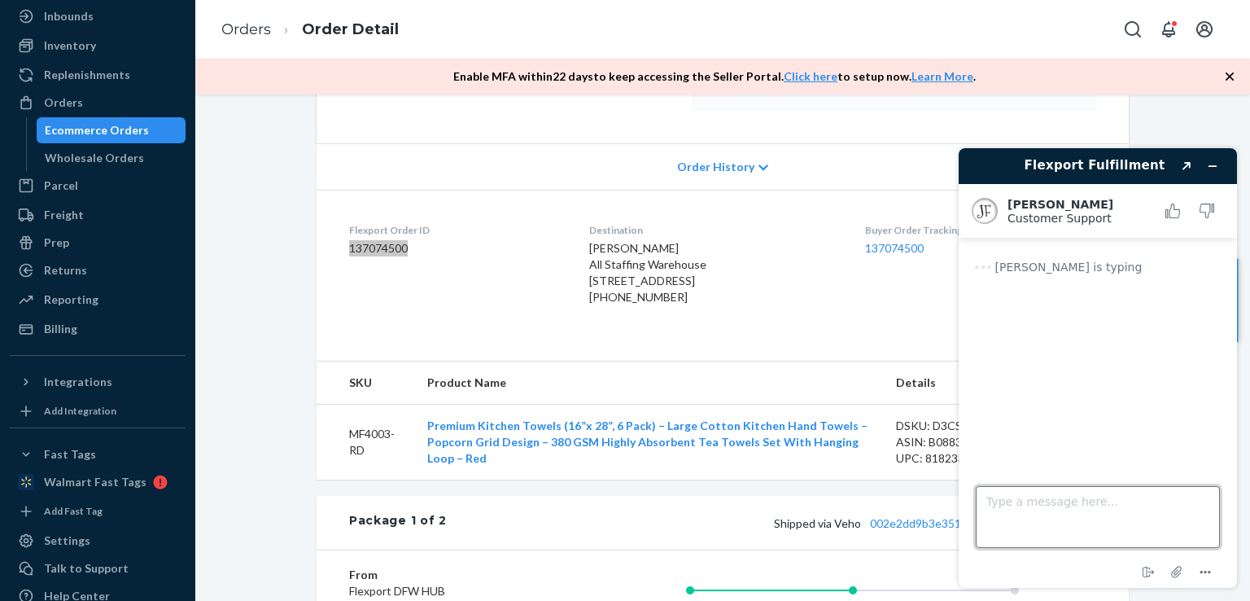
scroll to position [0, 0]
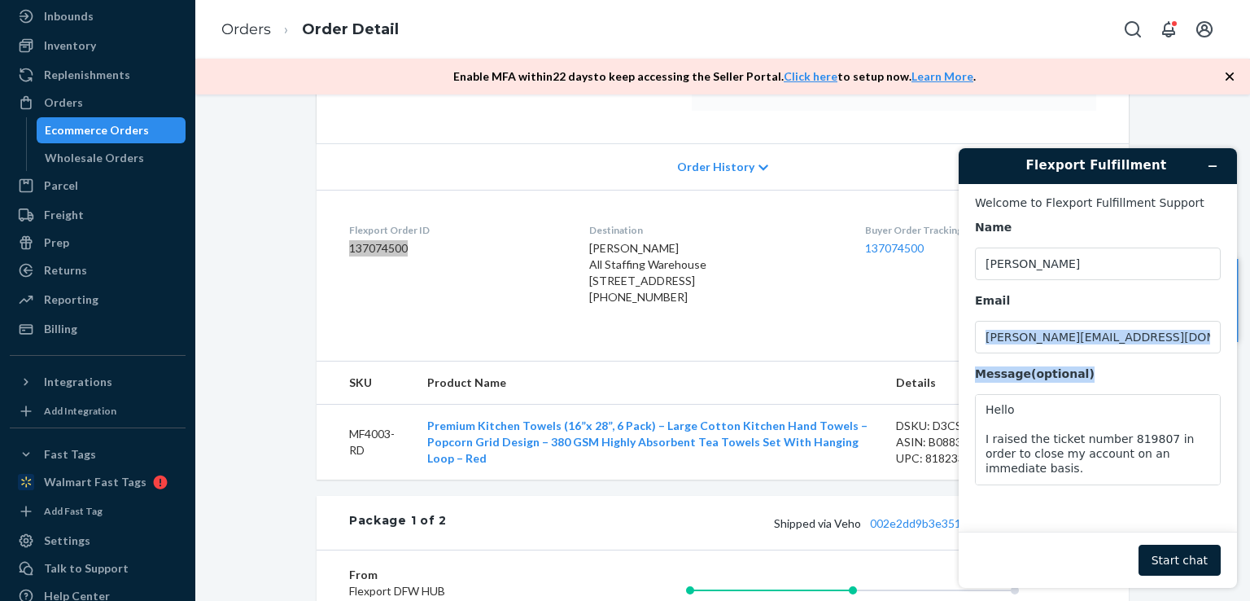
drag, startPoint x: 1244, startPoint y: 312, endPoint x: 1240, endPoint y: 437, distance: 125.4
click at [1240, 437] on div "Flexport Fulfillment Welcome to Flexport Fulfillment Support Name [PERSON_NAME]…" at bounding box center [1098, 368] width 304 height 466
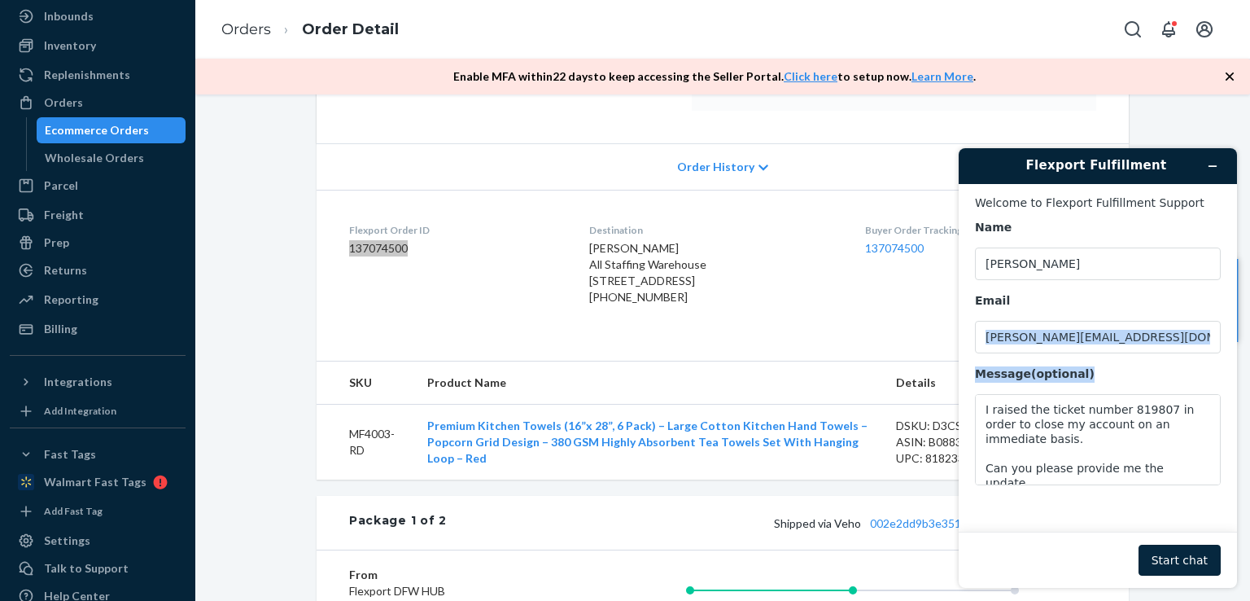
click at [1182, 565] on button "Start chat" at bounding box center [1180, 560] width 82 height 31
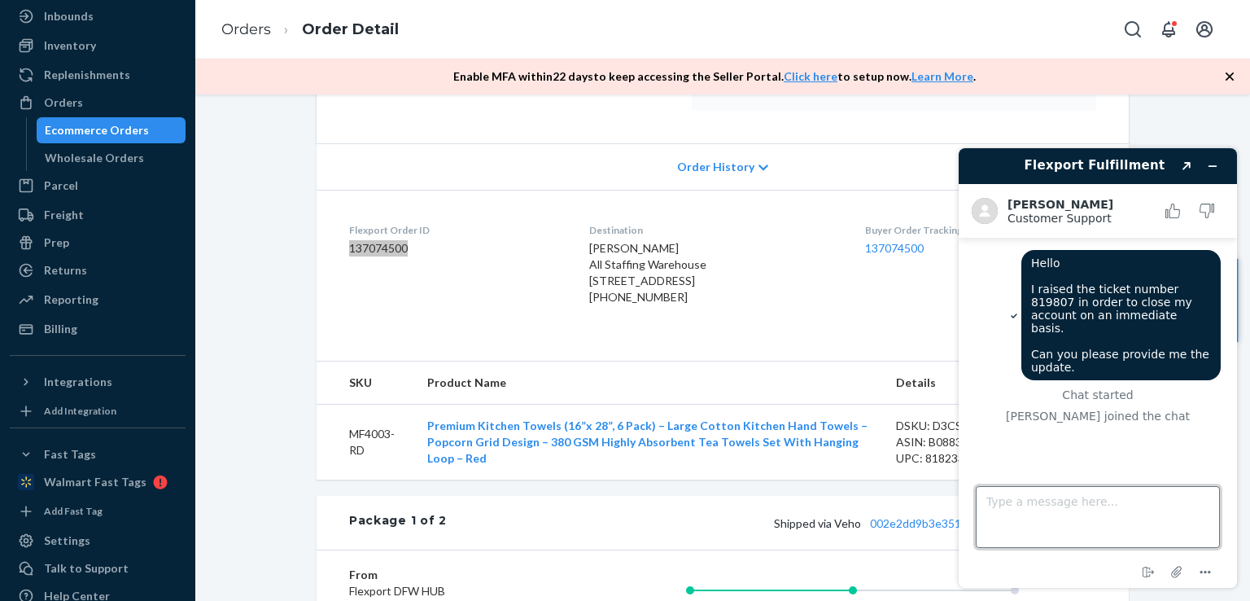
click at [1038, 500] on textarea "Type a message here..." at bounding box center [1098, 517] width 244 height 62
type textarea "SKU # MF4003-RD"
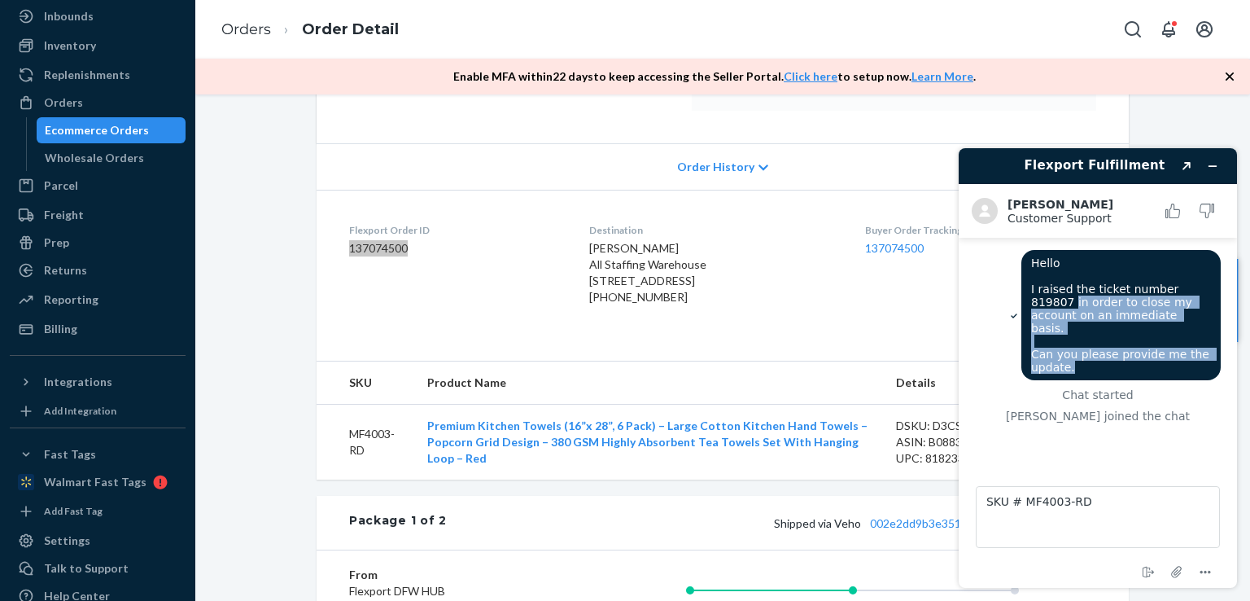
drag, startPoint x: 1244, startPoint y: 357, endPoint x: 1244, endPoint y: 292, distance: 65.1
click at [1244, 292] on div "Flexport Fulfillment Created with Sketch. [PERSON_NAME] Customer Support Custom…" at bounding box center [1098, 368] width 304 height 466
click at [1214, 162] on icon "Minimize widget" at bounding box center [1212, 165] width 11 height 11
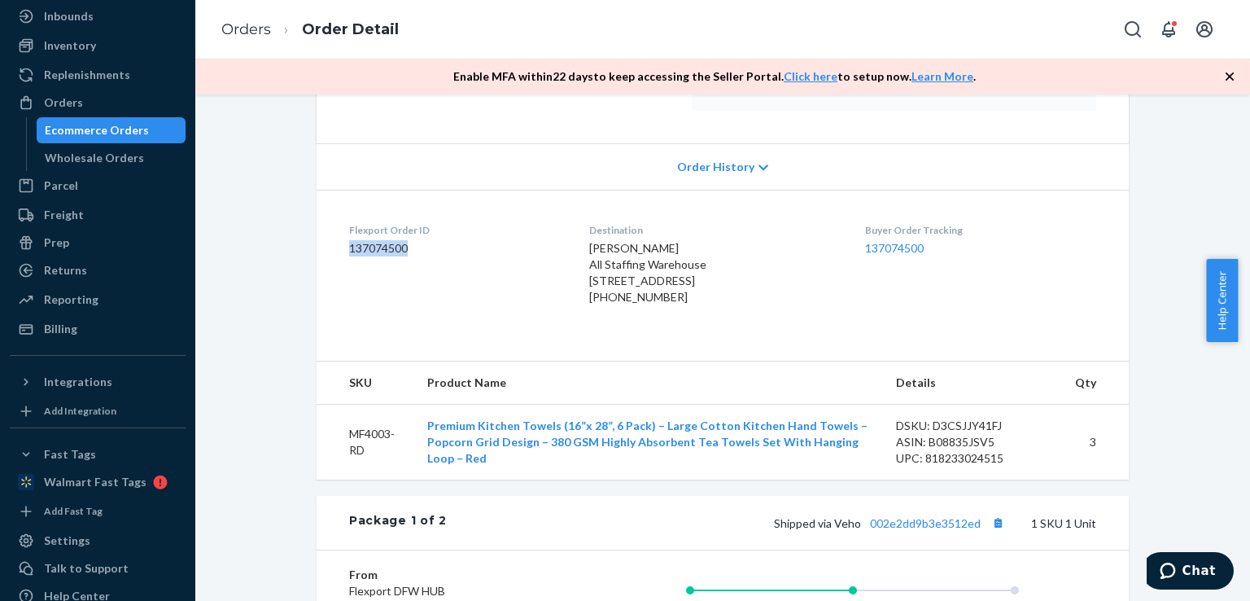
drag, startPoint x: 1241, startPoint y: 284, endPoint x: 1249, endPoint y: 155, distance: 128.8
click at [1249, 155] on body "Home Inbounds Shipping Plans Problems Inventory Products Replenishments Orders …" at bounding box center [625, 300] width 1250 height 601
click at [358, 238] on div "Flexport Order ID 137074500" at bounding box center [456, 267] width 214 height 89
drag, startPoint x: 342, startPoint y: 227, endPoint x: 410, endPoint y: 254, distance: 73.5
click at [410, 254] on div "Flexport Order ID 137074500" at bounding box center [456, 267] width 214 height 89
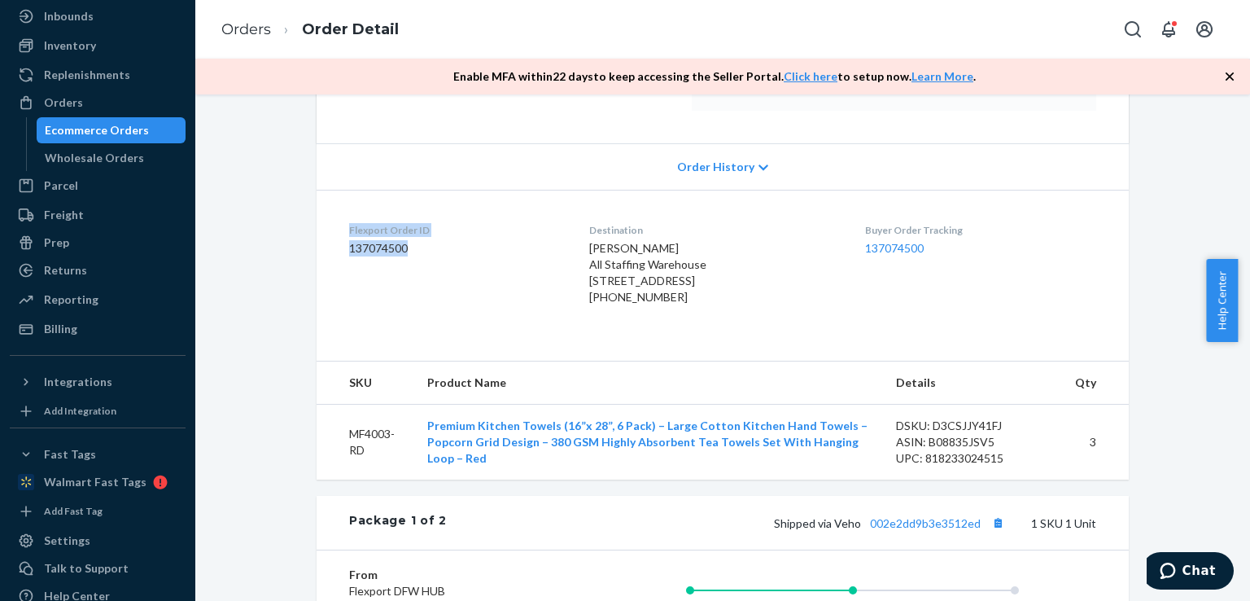
copy div "Flexport Order ID 137074500"
click at [1196, 573] on span "Chat" at bounding box center [1199, 570] width 33 height 15
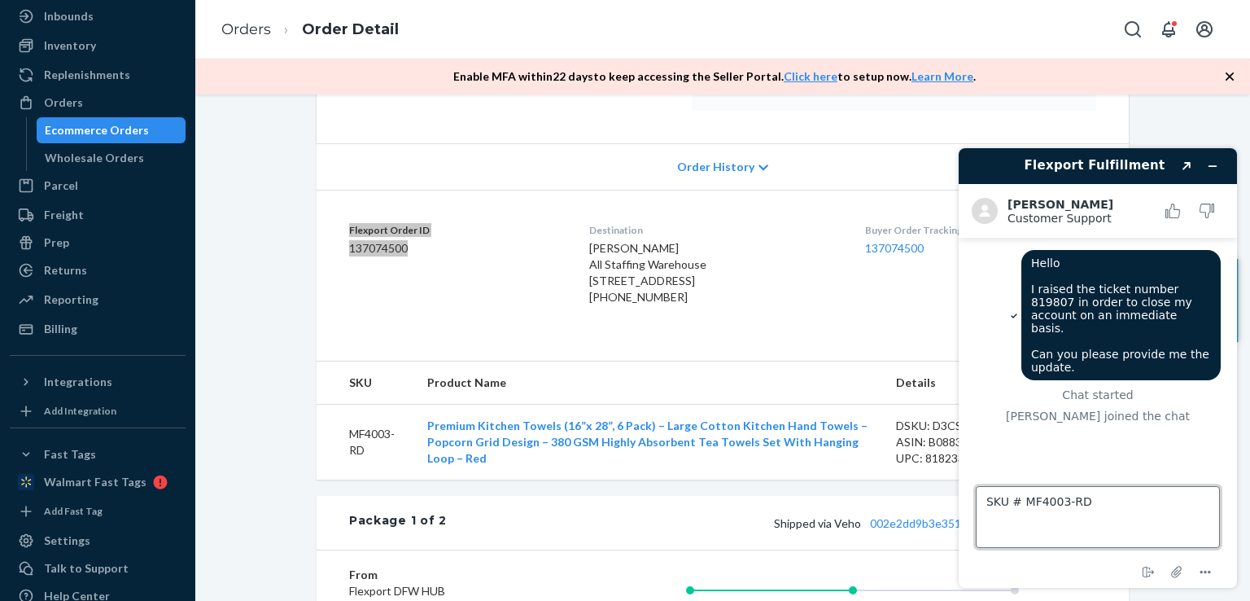
click at [1082, 506] on textarea "SKU # MF4003-RD" at bounding box center [1098, 517] width 244 height 62
paste textarea "Flexport Order ID 137074500"
type textarea "Flexport Order ID 137074500"
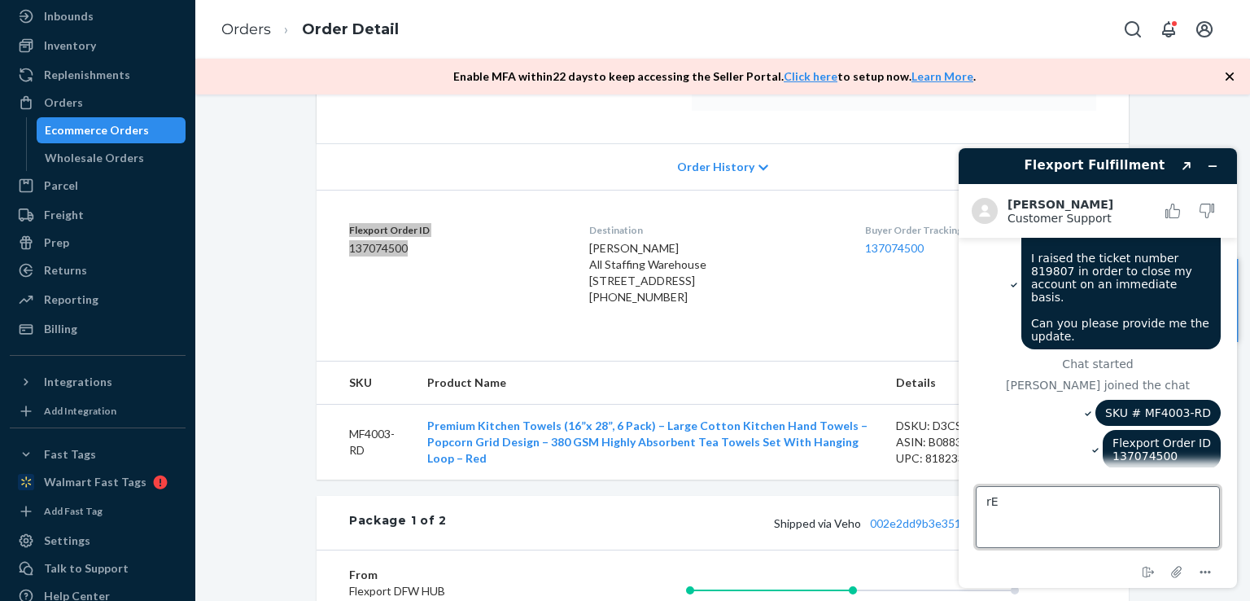
type textarea "r"
type textarea "Removal order #"
click at [1211, 162] on icon "Minimize widget" at bounding box center [1212, 165] width 11 height 11
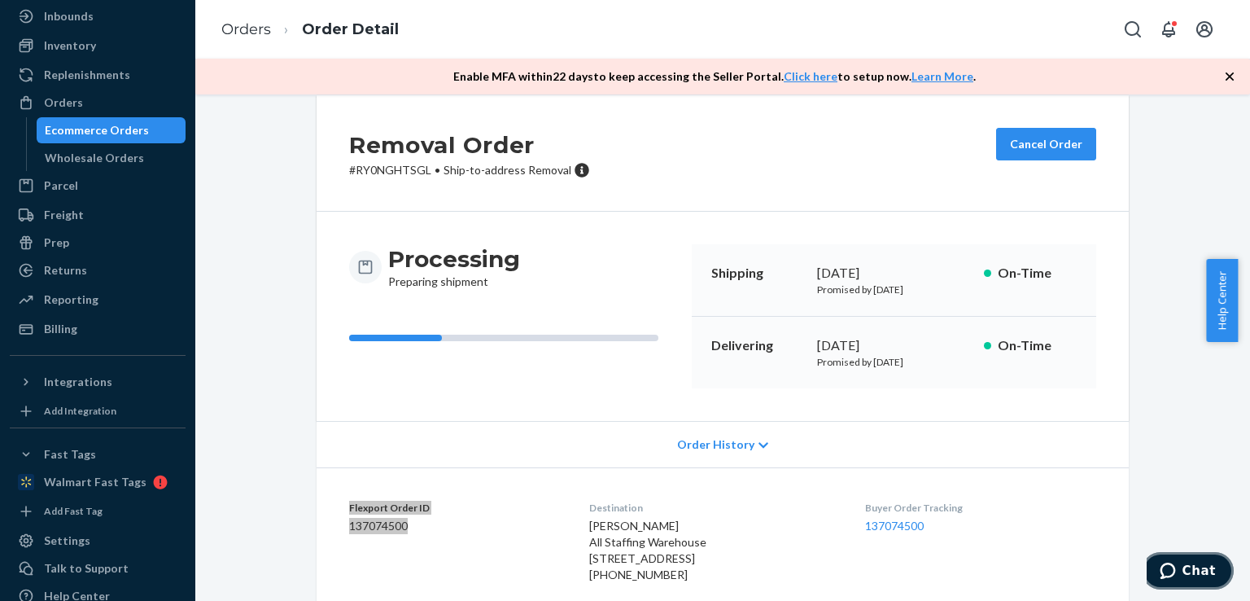
scroll to position [0, 0]
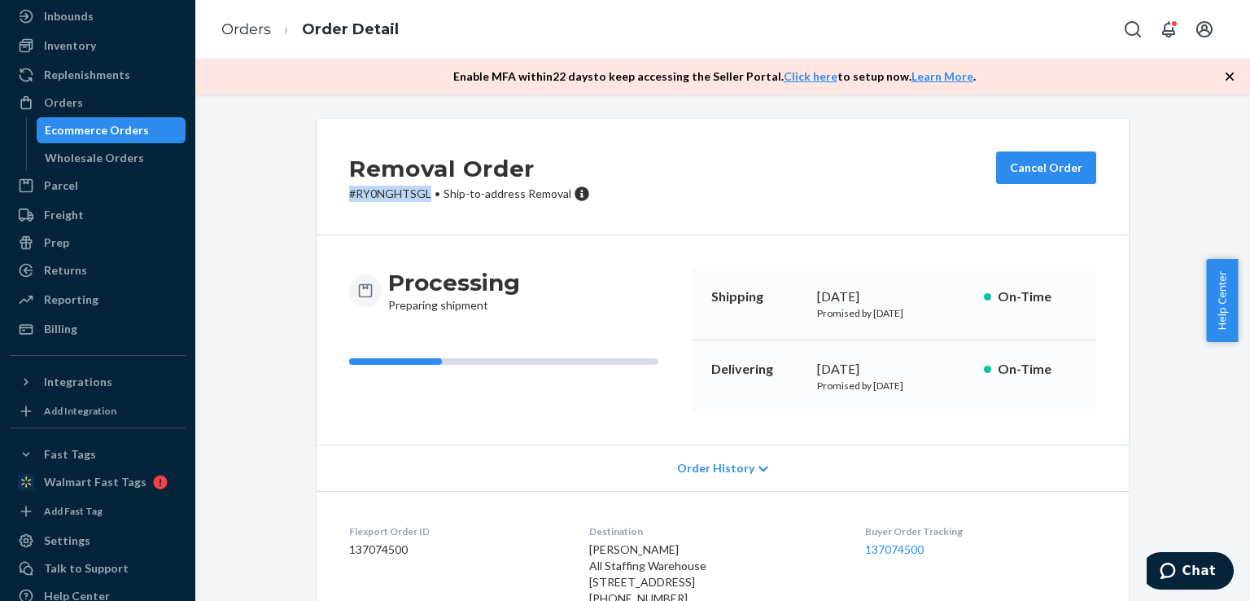
drag, startPoint x: 339, startPoint y: 188, endPoint x: 427, endPoint y: 199, distance: 89.3
click at [427, 199] on div "Removal Order # RY0NGHTSGL • Ship-to-address Removal Cancel Order" at bounding box center [723, 177] width 812 height 116
copy p "# RY0NGHTSGL"
click at [1182, 562] on span "Chat" at bounding box center [1171, 570] width 23 height 16
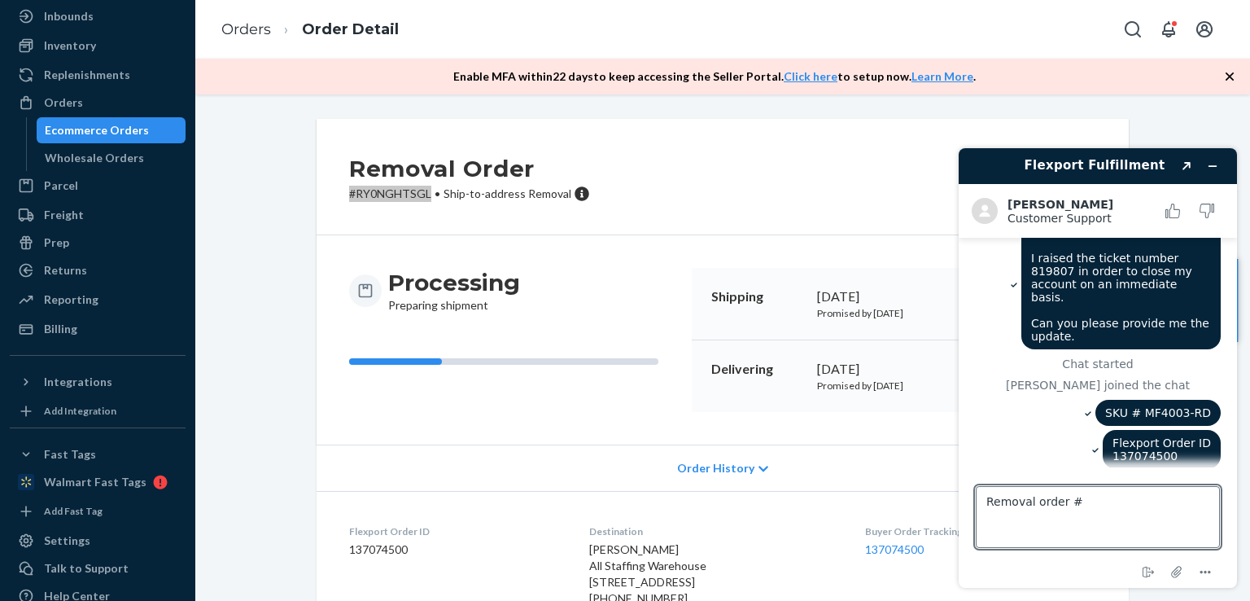
click at [1091, 506] on textarea "Removal order #" at bounding box center [1098, 517] width 244 height 62
type textarea "Removal order # #RY0NGHTSGL"
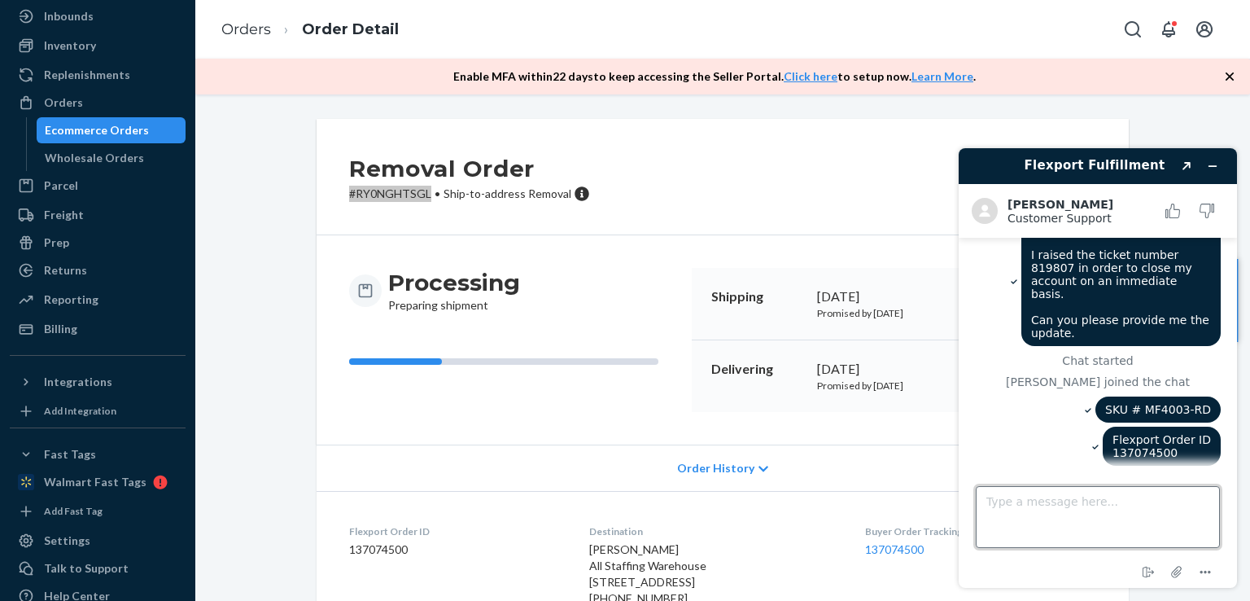
scroll to position [61, 0]
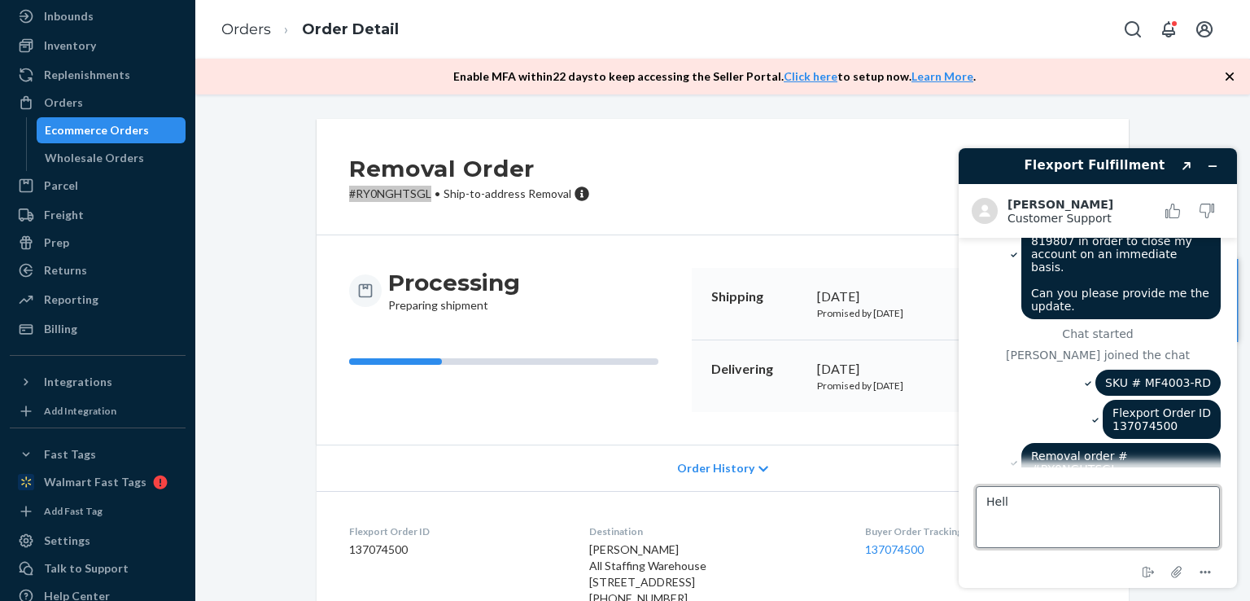
type textarea "Hello"
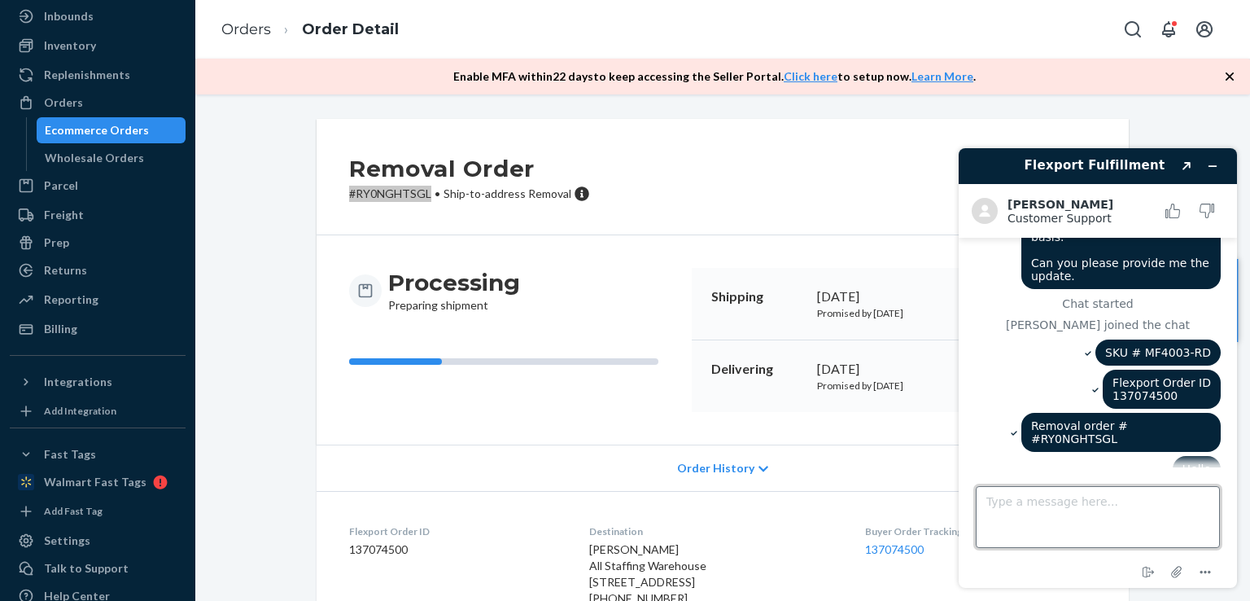
scroll to position [205, 0]
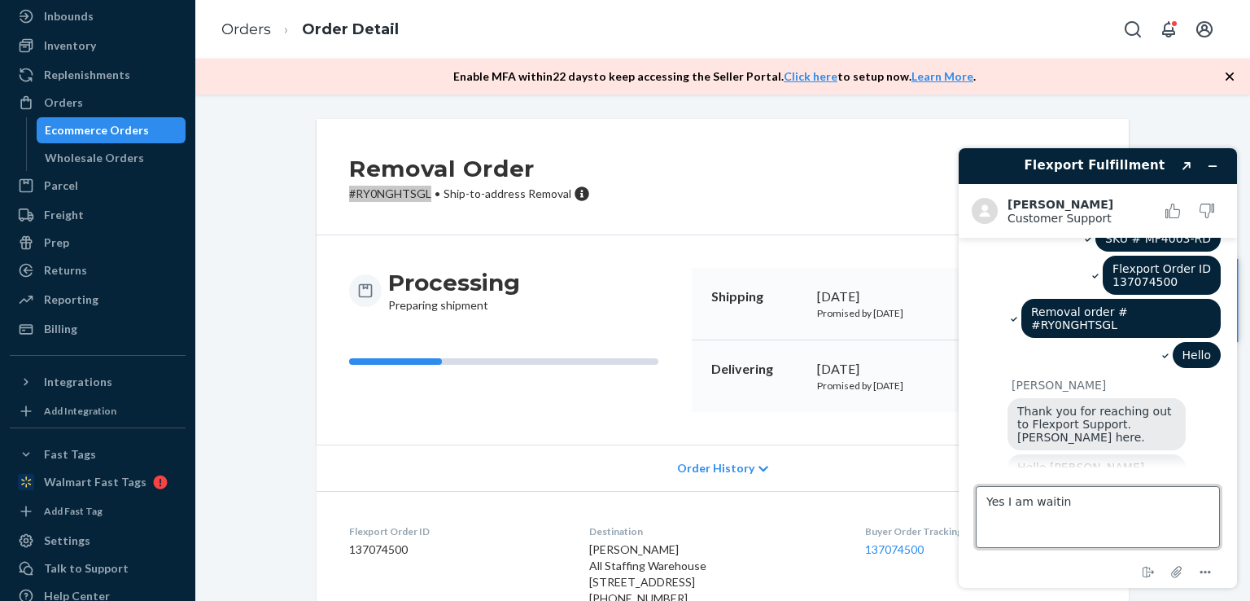
type textarea "Yes I am waiting"
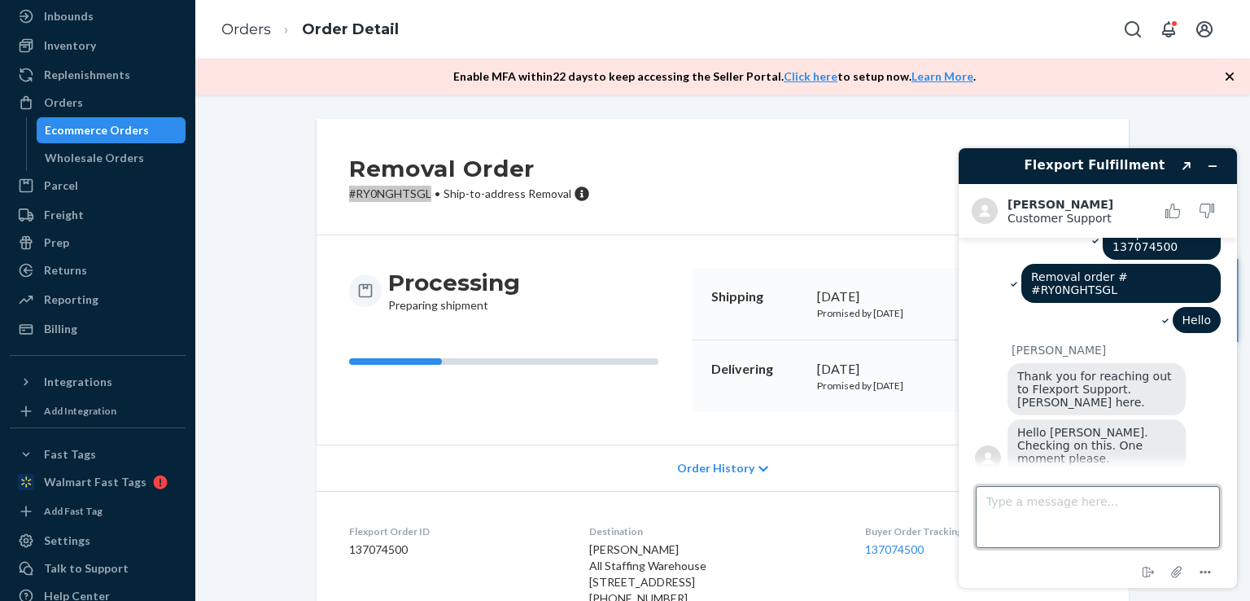
scroll to position [363, 0]
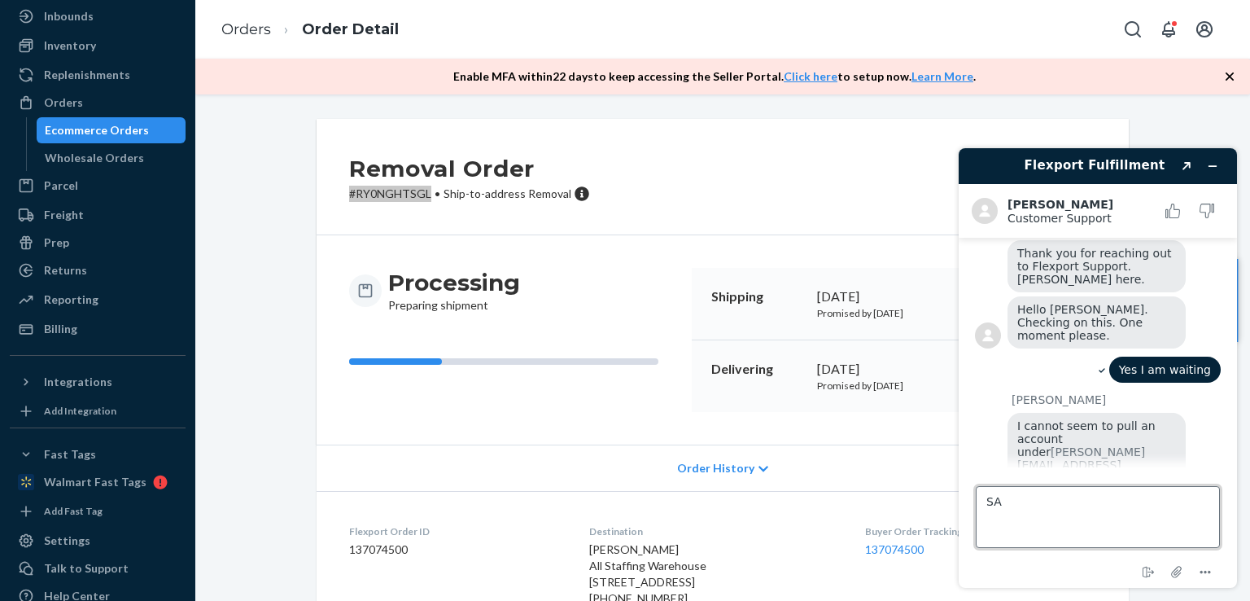
type textarea "S"
type textarea "[PERSON_NAME][EMAIL_ADDRESS][PERSON_NAME][DOMAIN_NAME]"
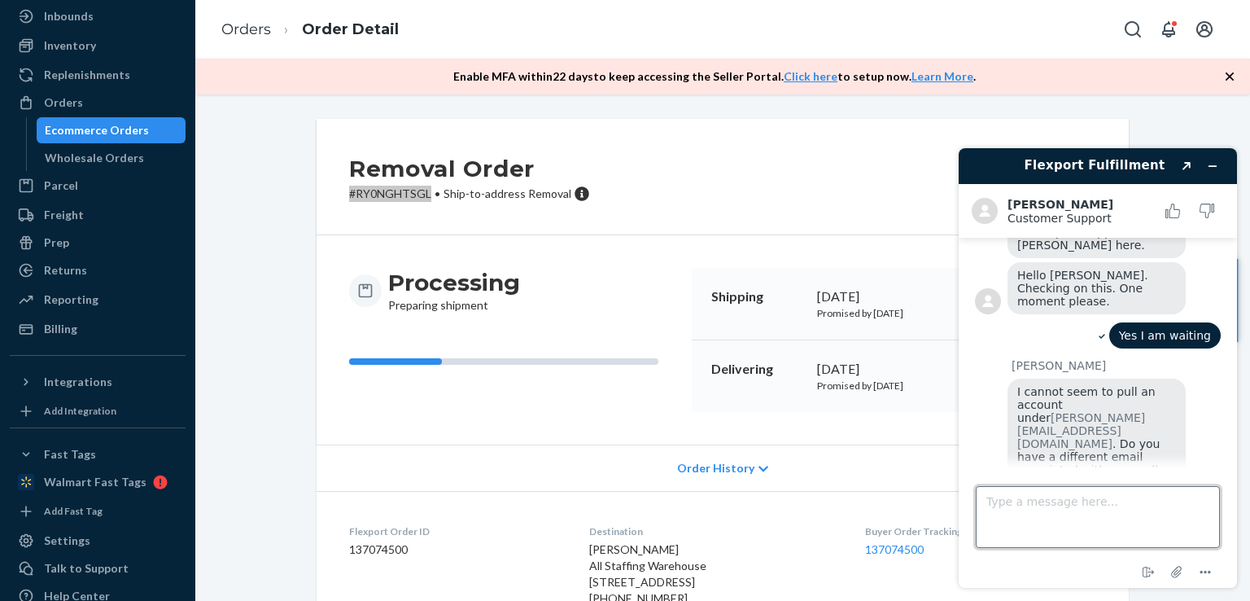
scroll to position [589, 0]
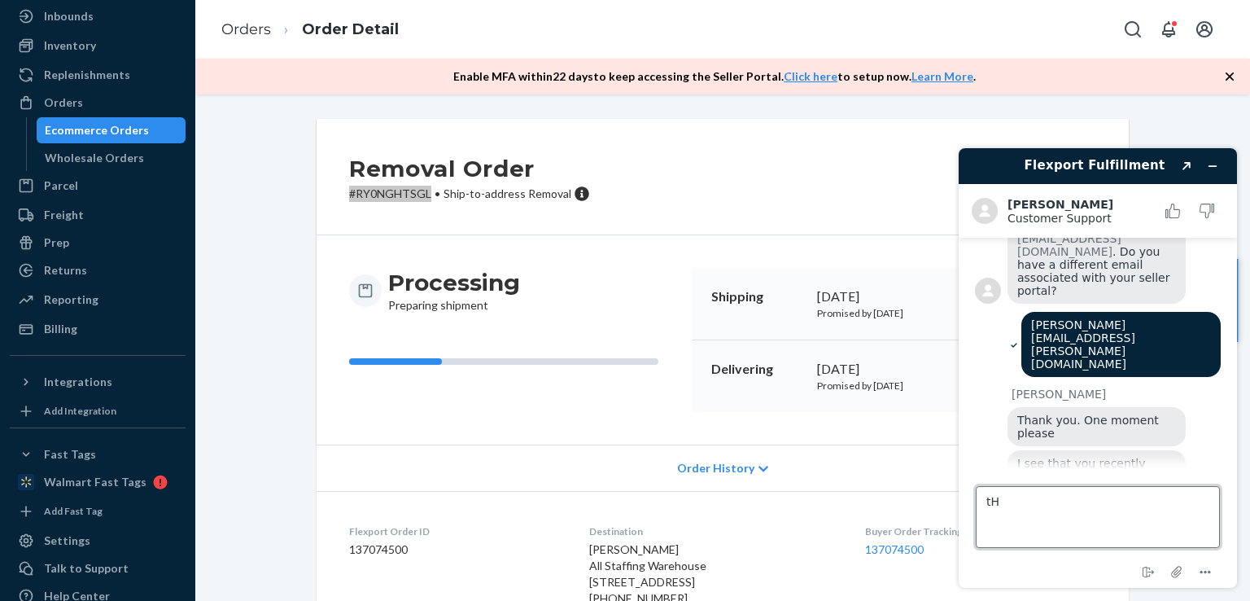
type textarea "t"
type textarea "The team will get back on email id?"
